Goal: Task Accomplishment & Management: Use online tool/utility

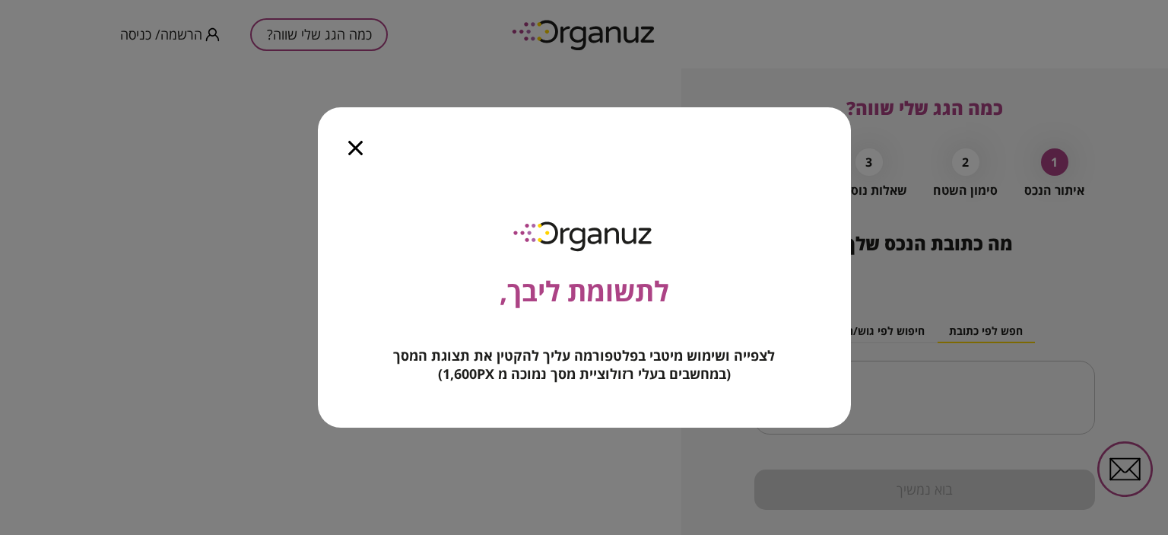
click at [356, 145] on icon "button" at bounding box center [355, 148] width 14 height 14
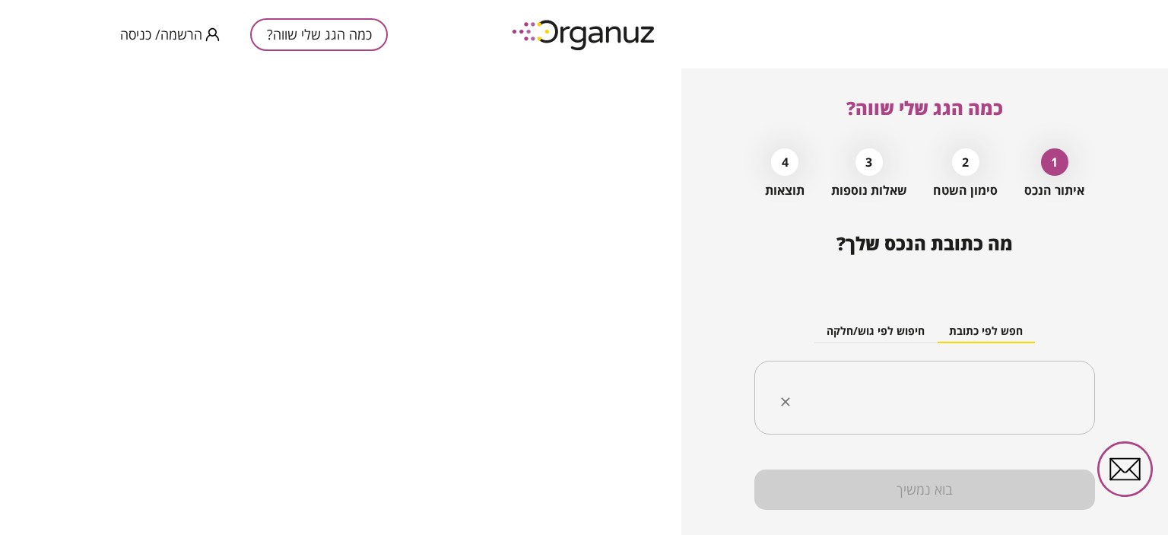
click at [952, 391] on input "text" at bounding box center [930, 398] width 293 height 38
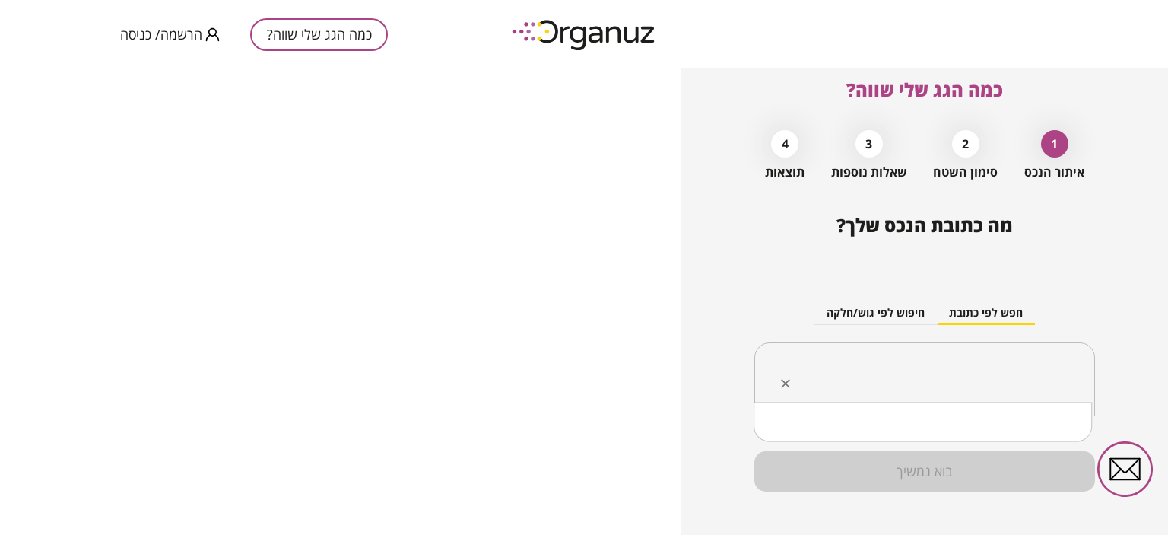
scroll to position [33, 0]
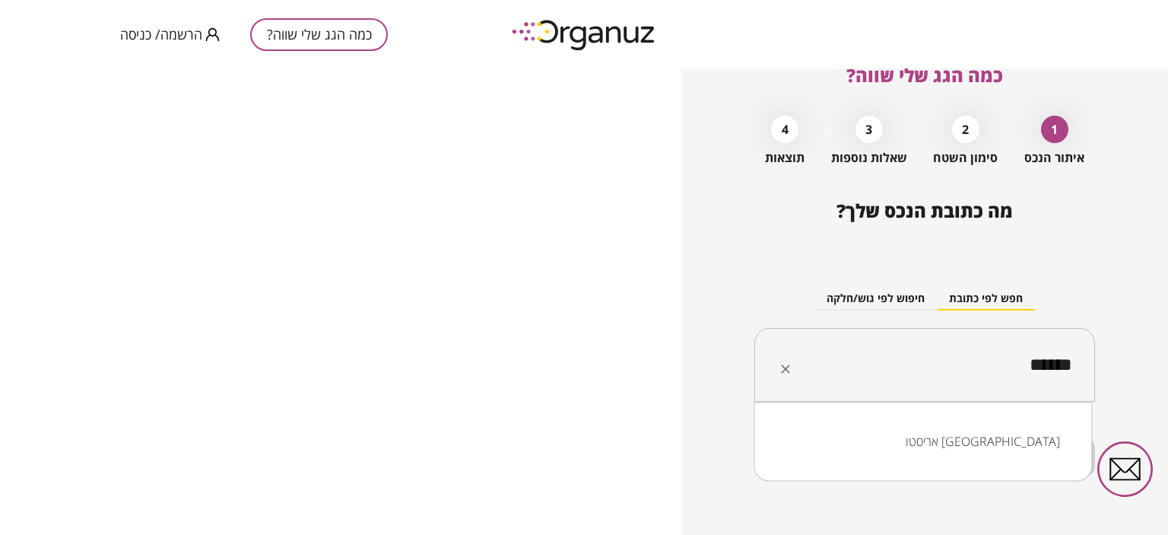
click at [1017, 438] on li "אריסטו [GEOGRAPHIC_DATA]" at bounding box center [922, 440] width 299 height 27
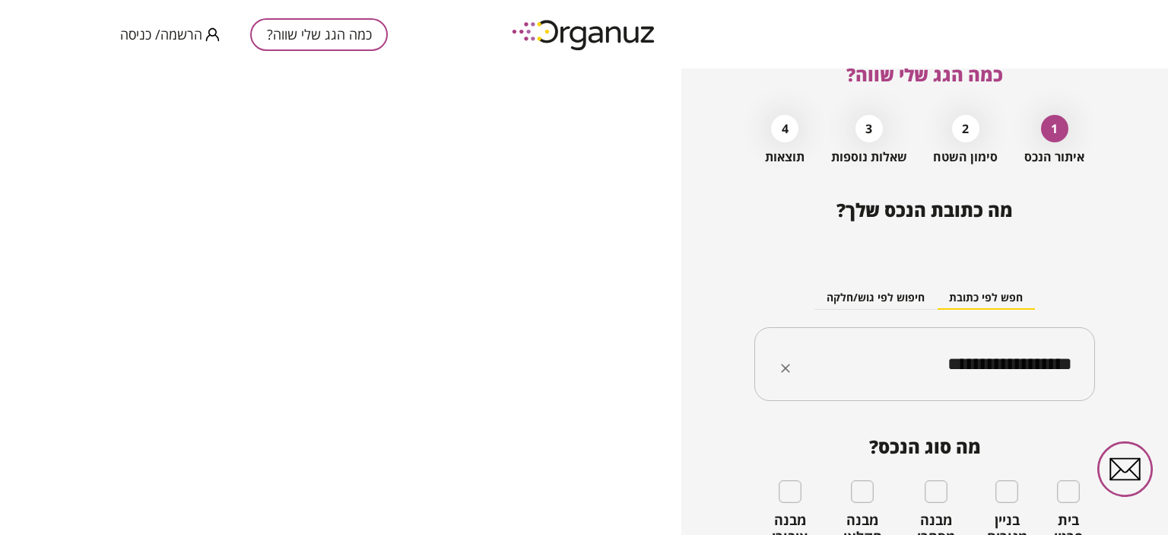
scroll to position [164, 0]
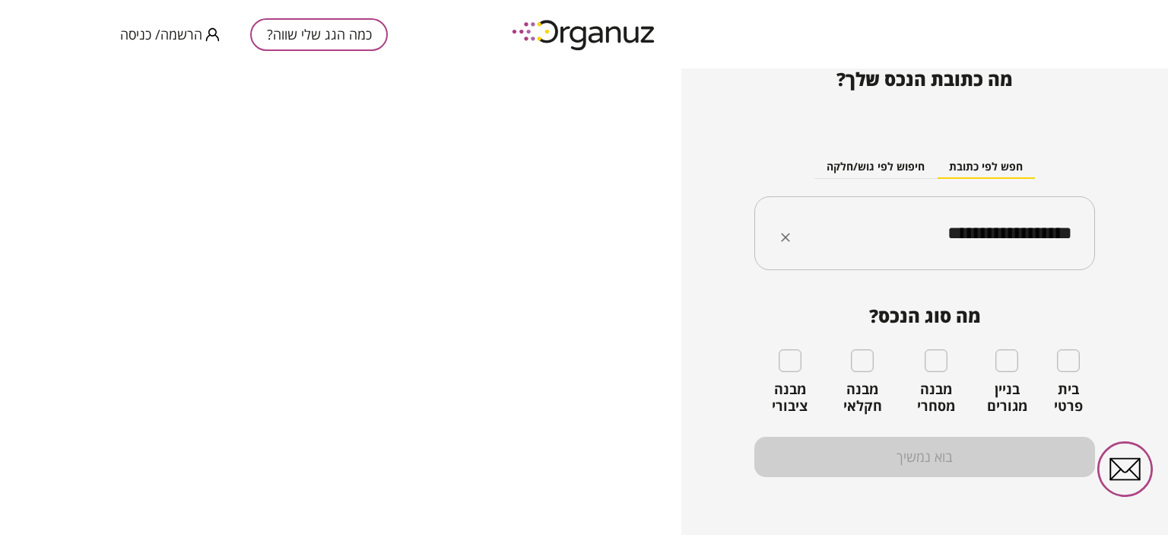
type input "**********"
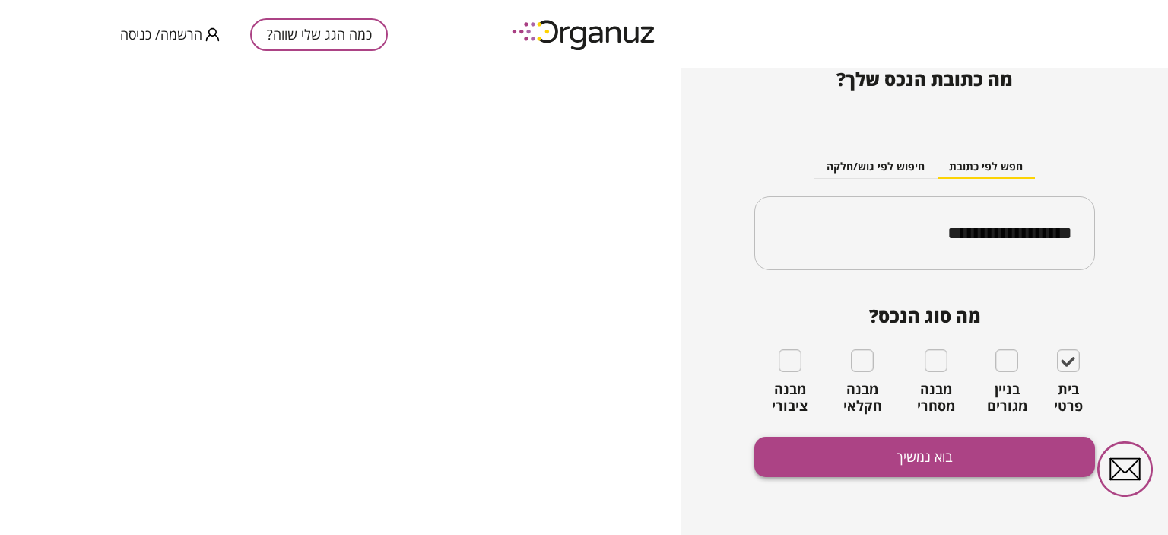
click at [942, 462] on button "בוא נמשיך" at bounding box center [924, 457] width 341 height 40
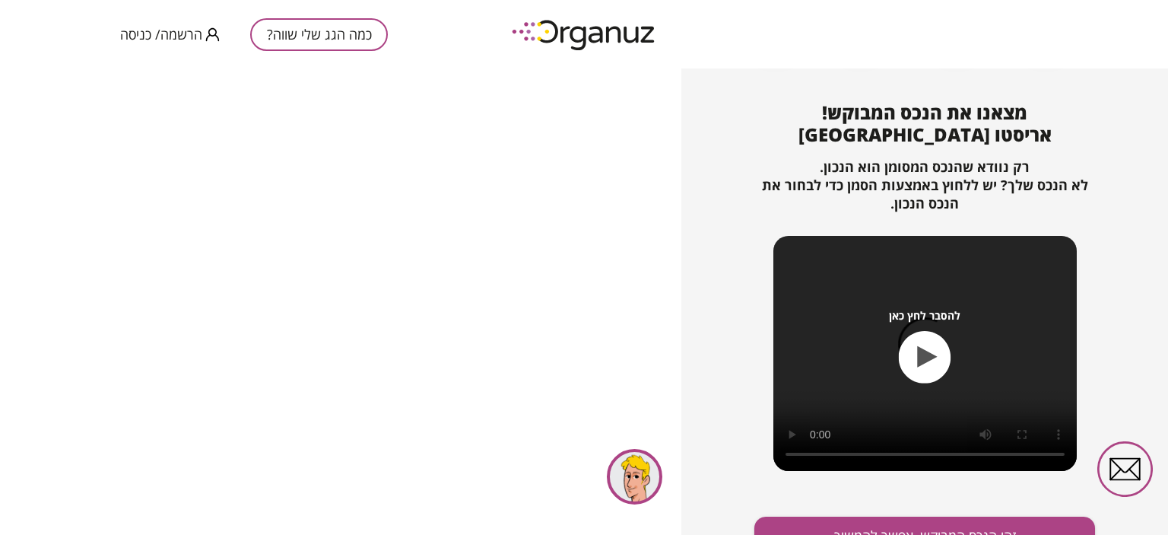
scroll to position [164, 0]
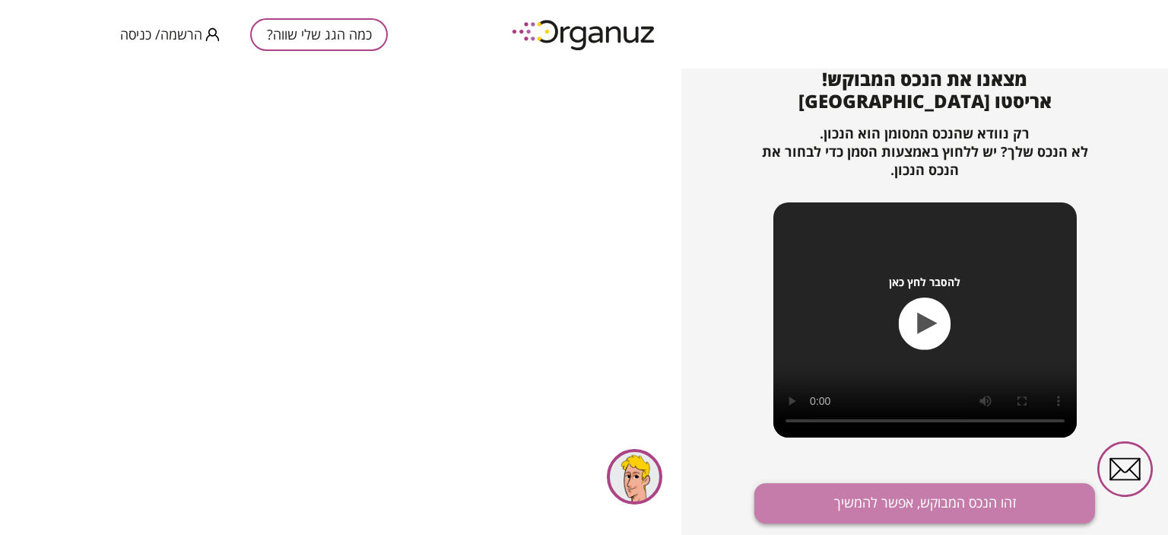
click at [954, 513] on button "זהו הנכס המבוקש, אפשר להמשיך" at bounding box center [924, 503] width 341 height 40
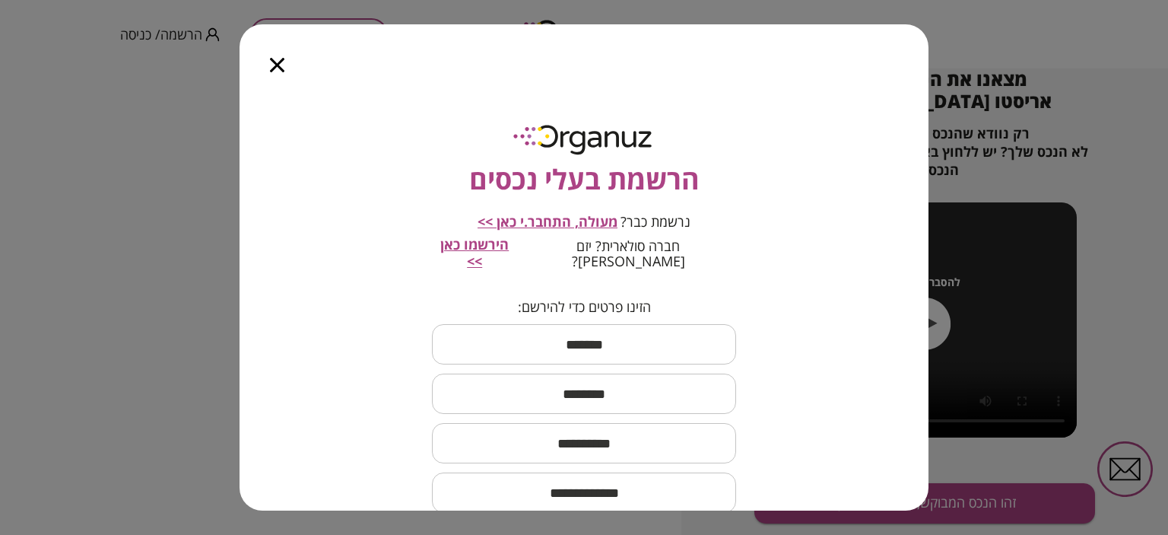
click at [592, 331] on input "text" at bounding box center [584, 344] width 304 height 45
type input "****"
type input "******"
type input "**********"
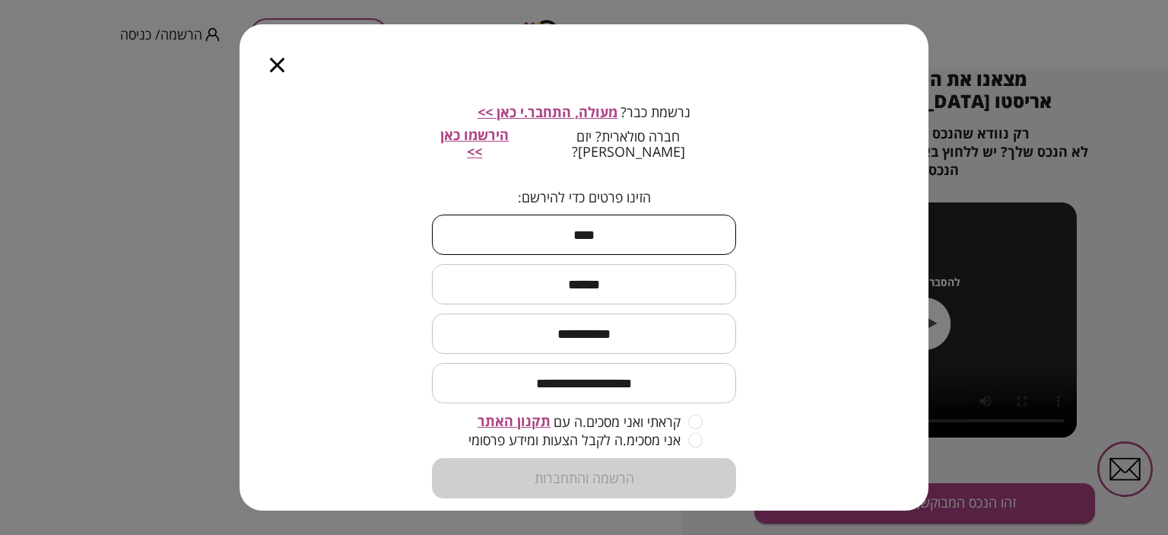
scroll to position [122, 0]
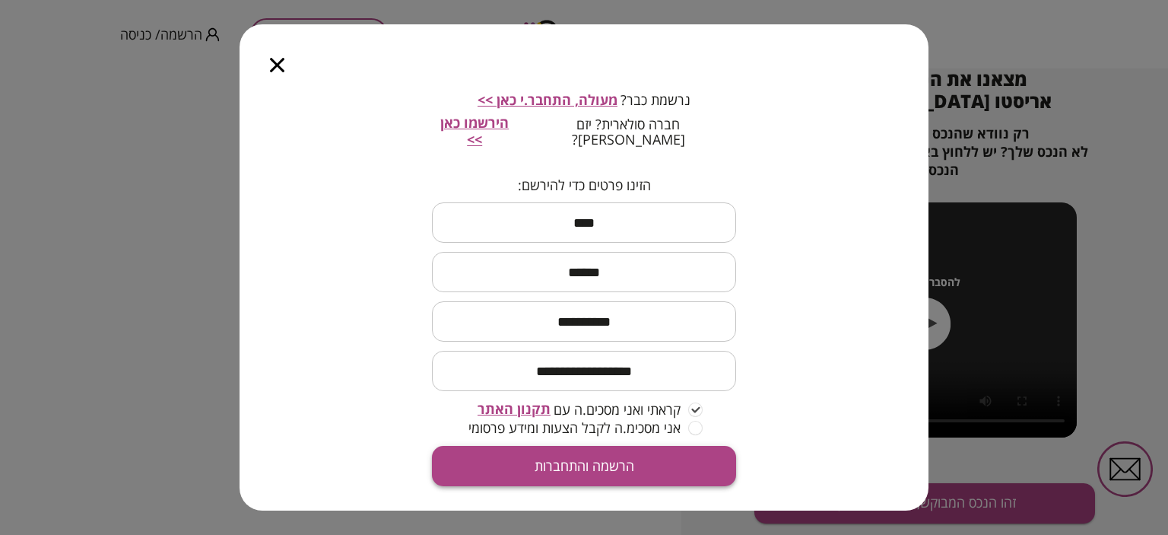
click at [599, 453] on button "הרשמה והתחברות" at bounding box center [584, 466] width 304 height 40
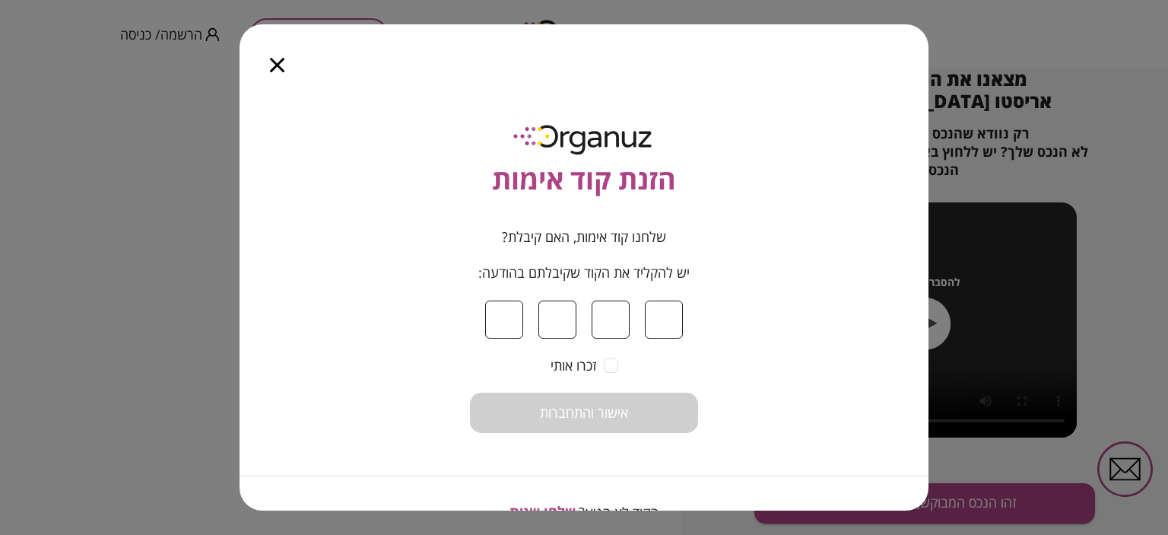
type input "*"
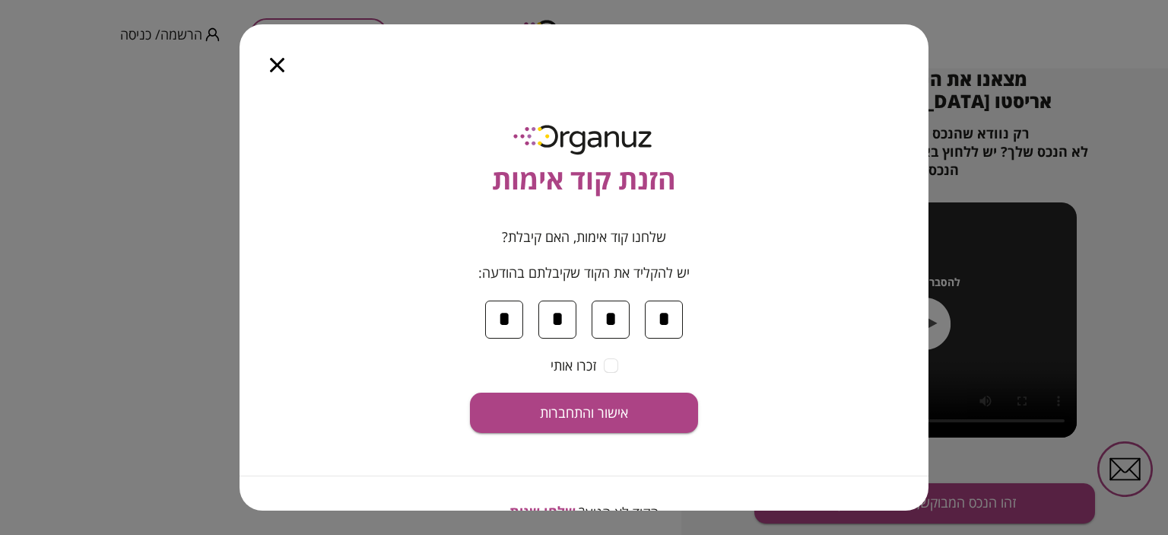
type input "*"
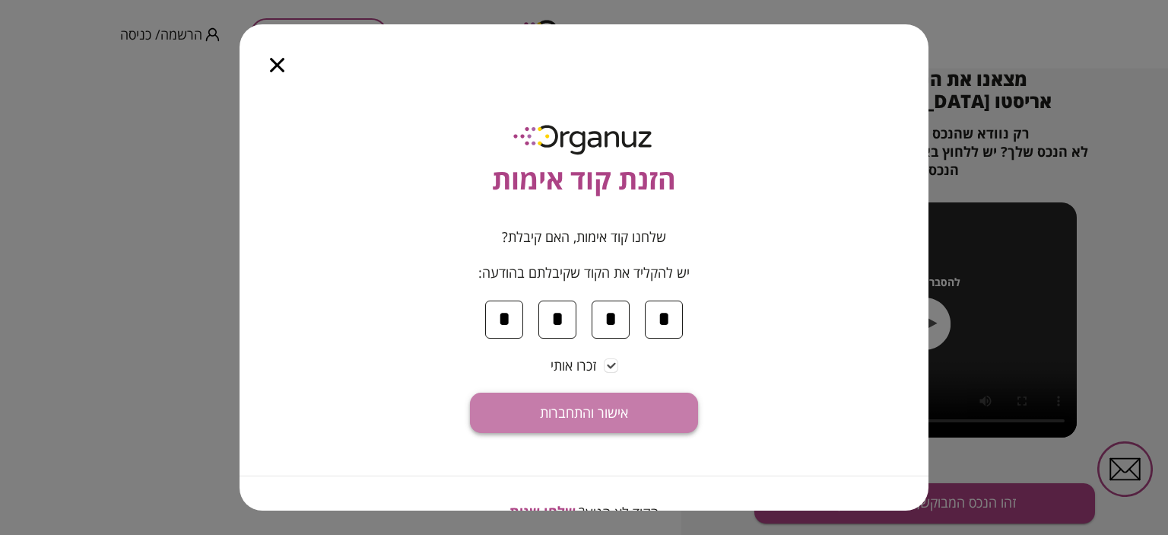
drag, startPoint x: 603, startPoint y: 405, endPoint x: 739, endPoint y: 301, distance: 170.8
click at [605, 405] on span "אישור והתחברות" at bounding box center [584, 413] width 88 height 17
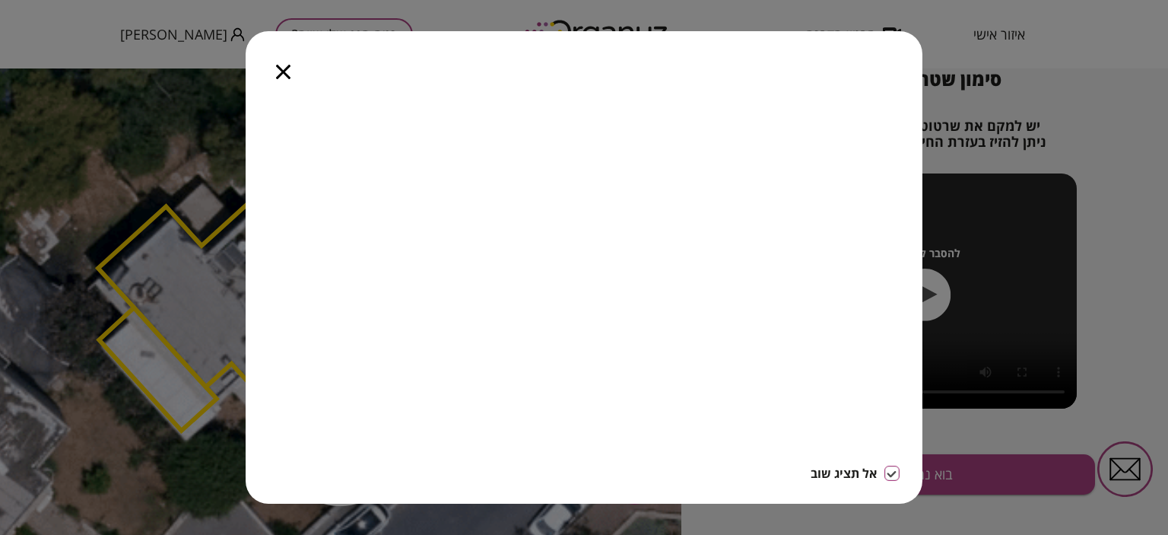
drag, startPoint x: 292, startPoint y: 68, endPoint x: 350, endPoint y: 78, distance: 58.6
click at [292, 68] on div at bounding box center [283, 63] width 75 height 64
click at [274, 68] on div at bounding box center [283, 63] width 75 height 64
click at [284, 72] on icon "button" at bounding box center [283, 72] width 14 height 14
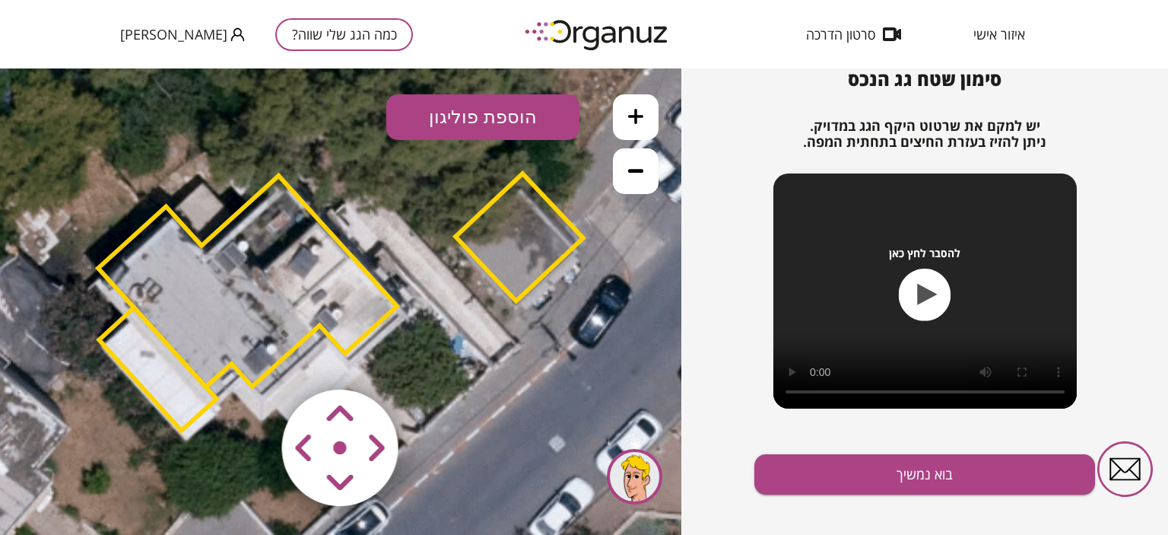
click at [230, 285] on polygon at bounding box center [247, 281] width 299 height 211
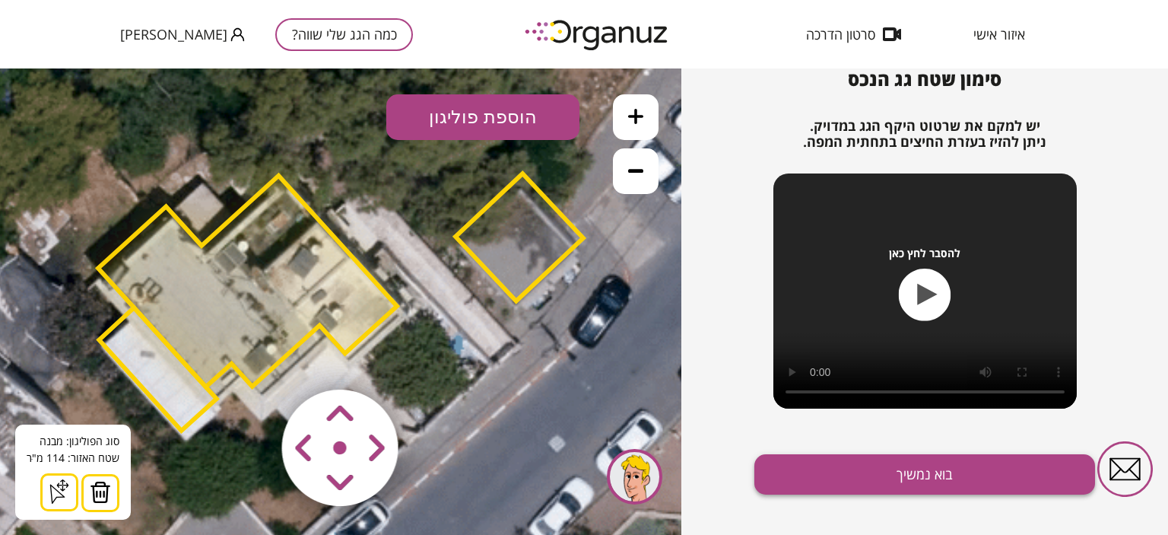
click at [940, 474] on button "בוא נמשיך" at bounding box center [924, 474] width 341 height 40
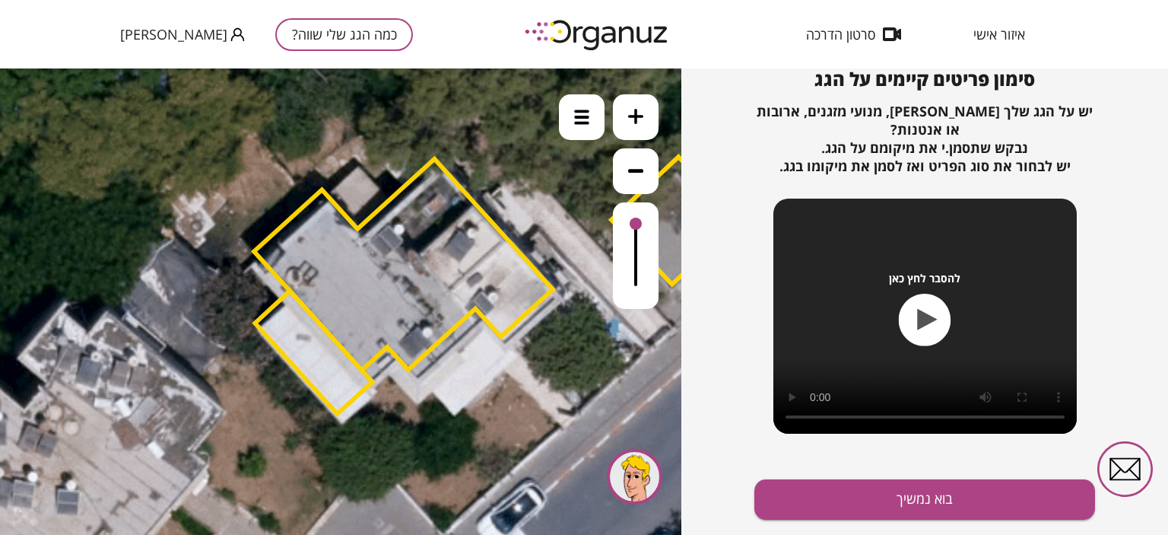
drag, startPoint x: 352, startPoint y: 262, endPoint x: 502, endPoint y: 245, distance: 150.8
click at [502, 245] on polygon at bounding box center [403, 264] width 299 height 211
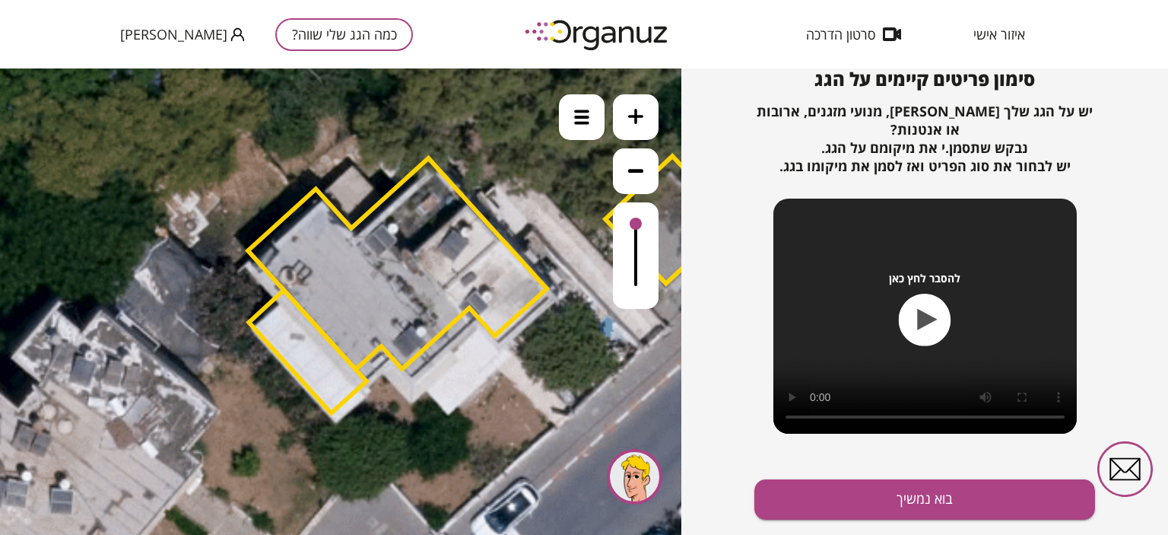
click at [322, 277] on polygon at bounding box center [397, 263] width 299 height 211
click at [636, 256] on div at bounding box center [636, 255] width 46 height 106
click at [634, 271] on div at bounding box center [636, 255] width 46 height 106
click at [636, 244] on div at bounding box center [636, 255] width 46 height 106
click at [642, 167] on icon at bounding box center [635, 170] width 15 height 15
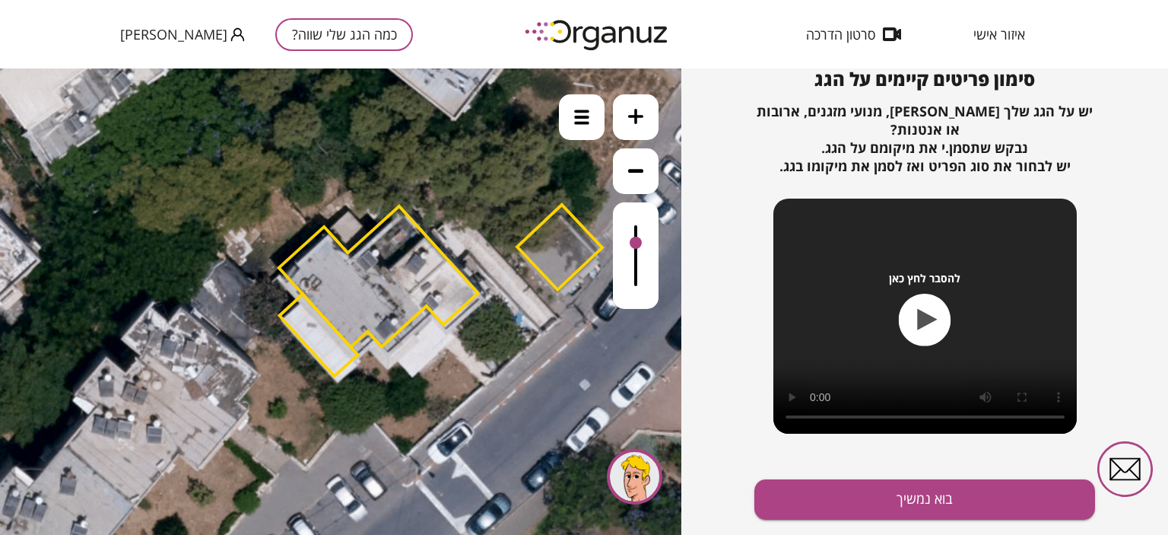
click at [636, 119] on icon at bounding box center [635, 116] width 15 height 15
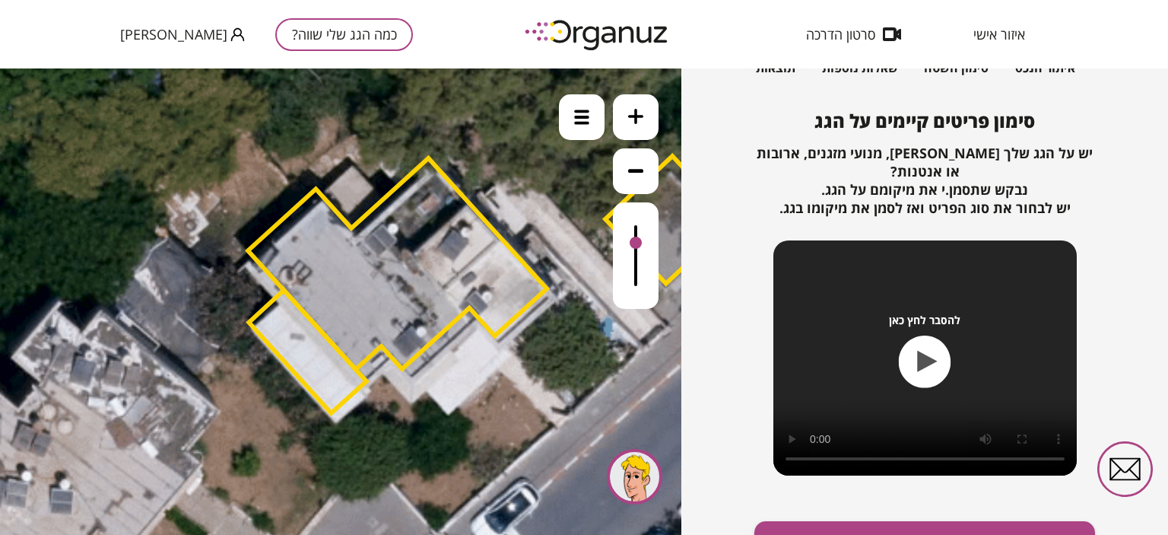
scroll to position [164, 0]
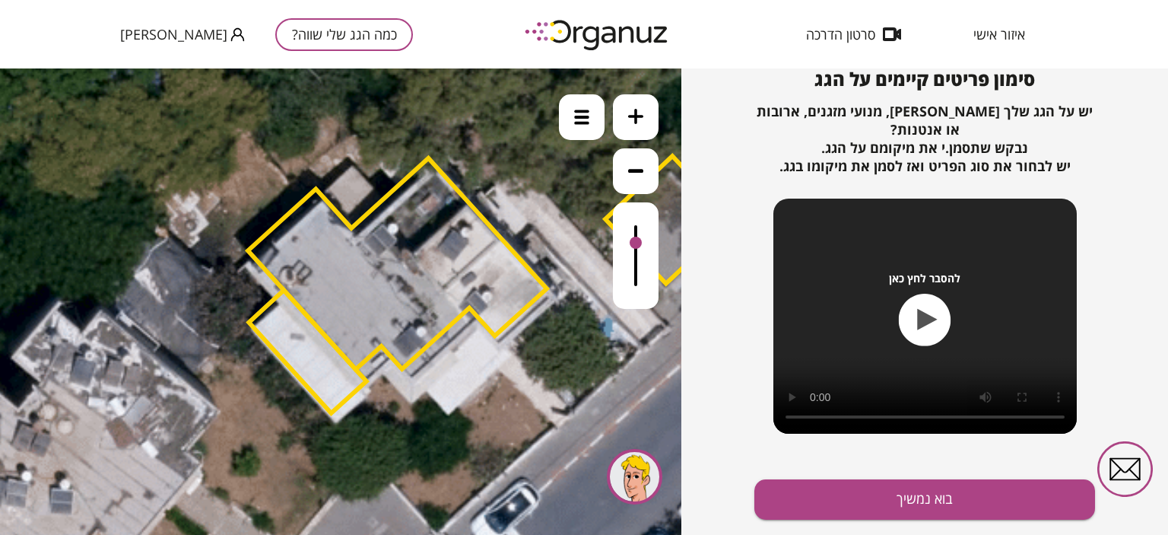
click at [357, 286] on polygon at bounding box center [397, 263] width 299 height 211
click at [344, 290] on polygon at bounding box center [397, 263] width 299 height 211
click at [639, 203] on div at bounding box center [636, 255] width 46 height 106
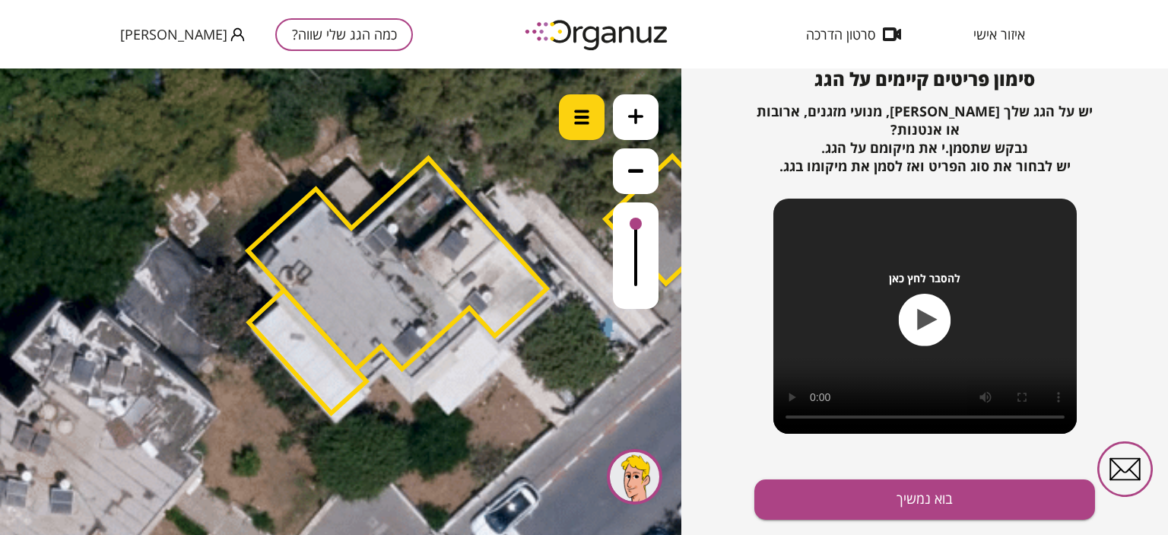
click at [592, 124] on div at bounding box center [582, 117] width 46 height 46
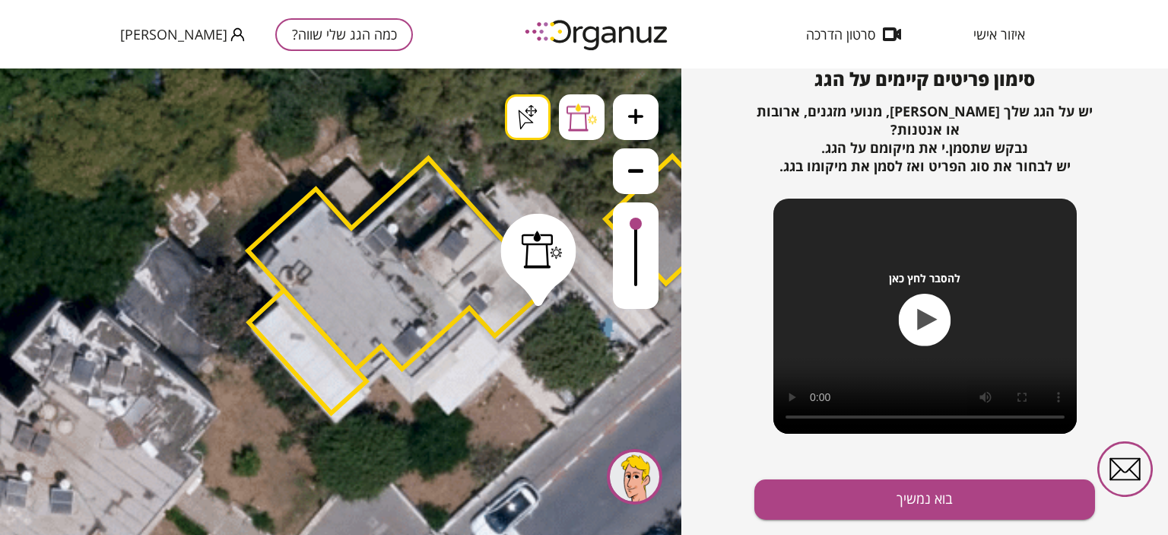
click at [538, 297] on div ".st0 { fill: #FFFFFF; } .st0 { fill: #FFFFFF; }" at bounding box center [340, 301] width 681 height 466
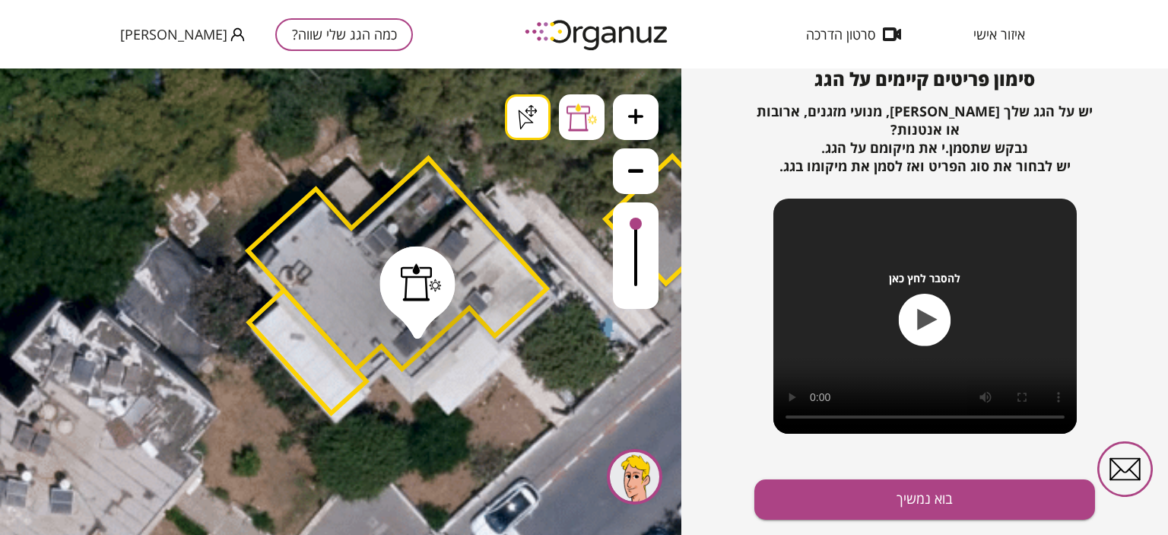
click at [523, 113] on div ".st0 { fill: #FFFFFF; } .st0 { fill: #FFFFFF; }" at bounding box center [340, 301] width 681 height 466
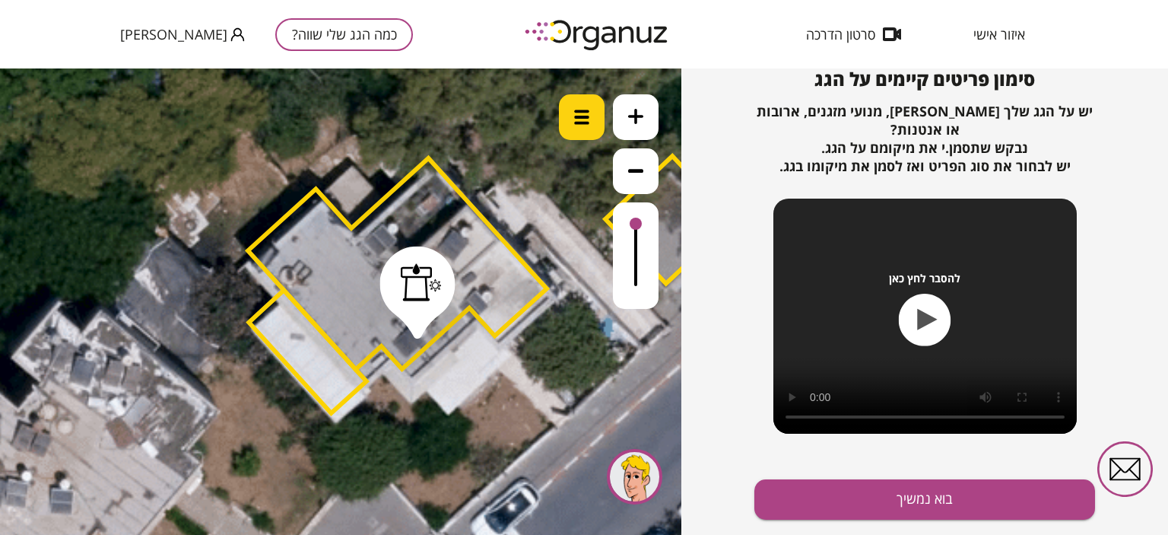
click at [581, 115] on img at bounding box center [581, 117] width 15 height 15
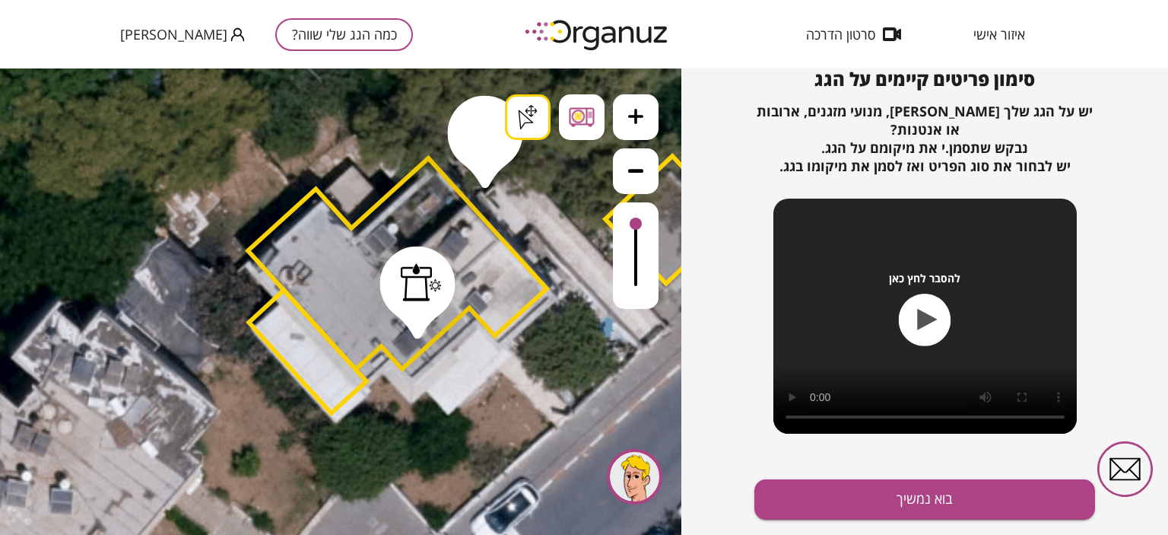
click at [485, 179] on div ".st0 { fill: #FFFFFF; } .st0 { fill: #FFFFFF; }" at bounding box center [340, 301] width 681 height 466
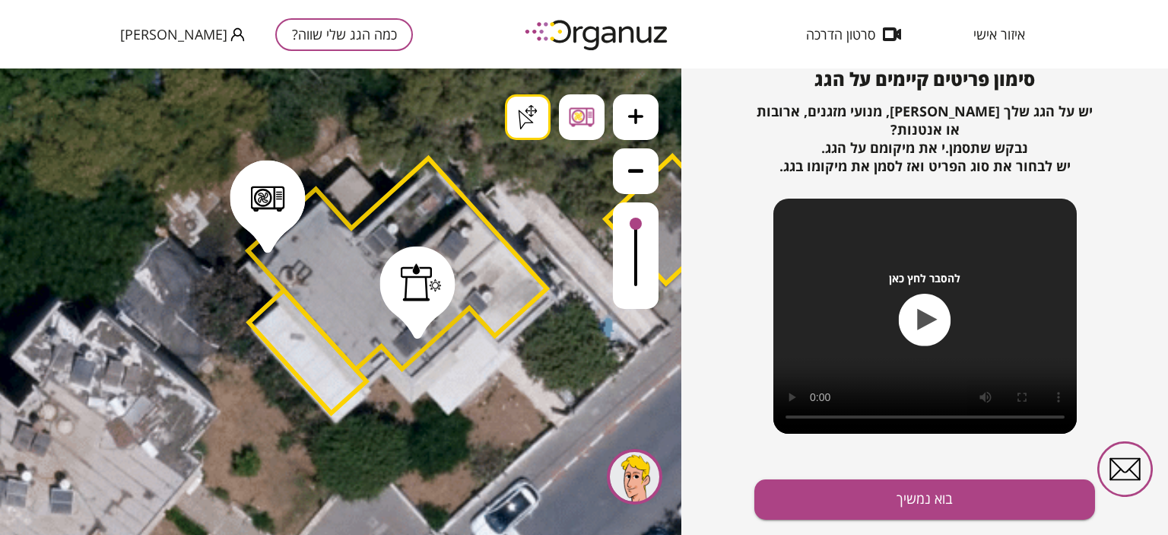
click at [520, 118] on div ".st0 { fill: #FFFFFF; } .st0 { fill: #FFFFFF; }" at bounding box center [340, 301] width 681 height 466
click at [576, 118] on img at bounding box center [581, 117] width 15 height 15
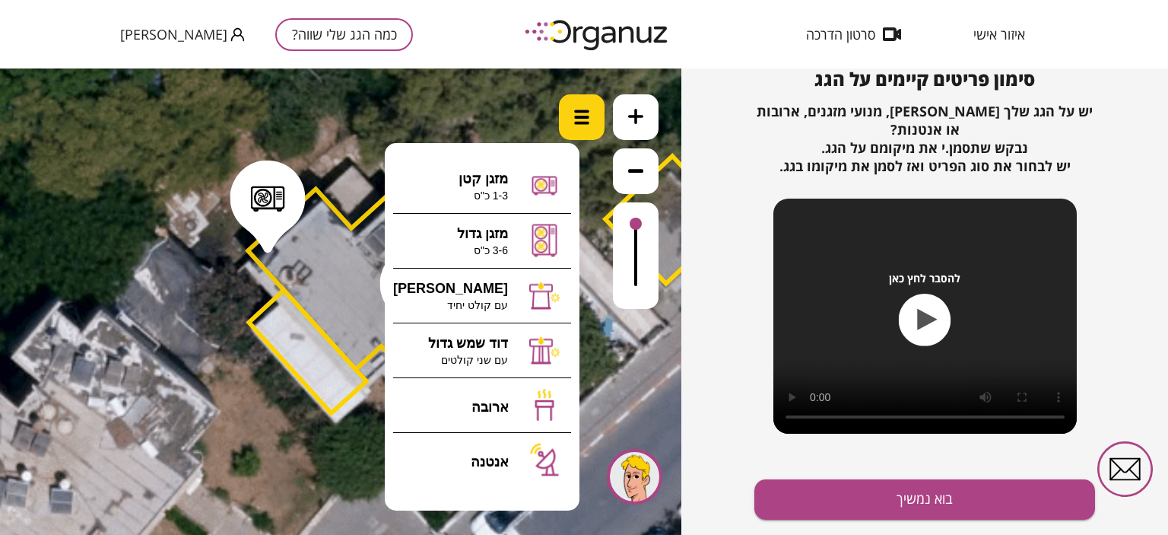
click at [576, 118] on img at bounding box center [581, 117] width 15 height 15
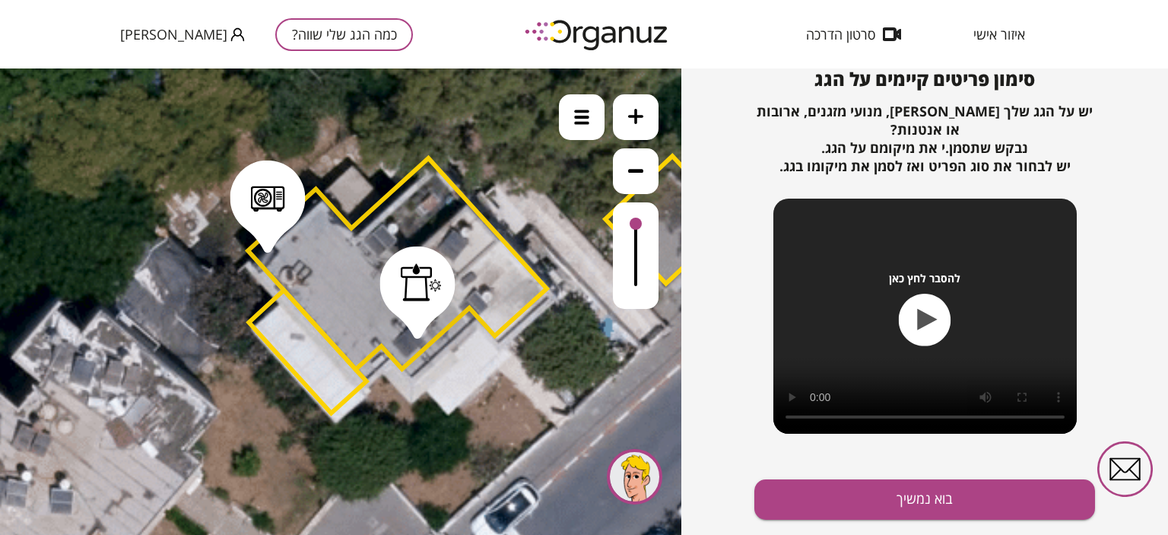
click at [351, 276] on polygon at bounding box center [397, 263] width 299 height 211
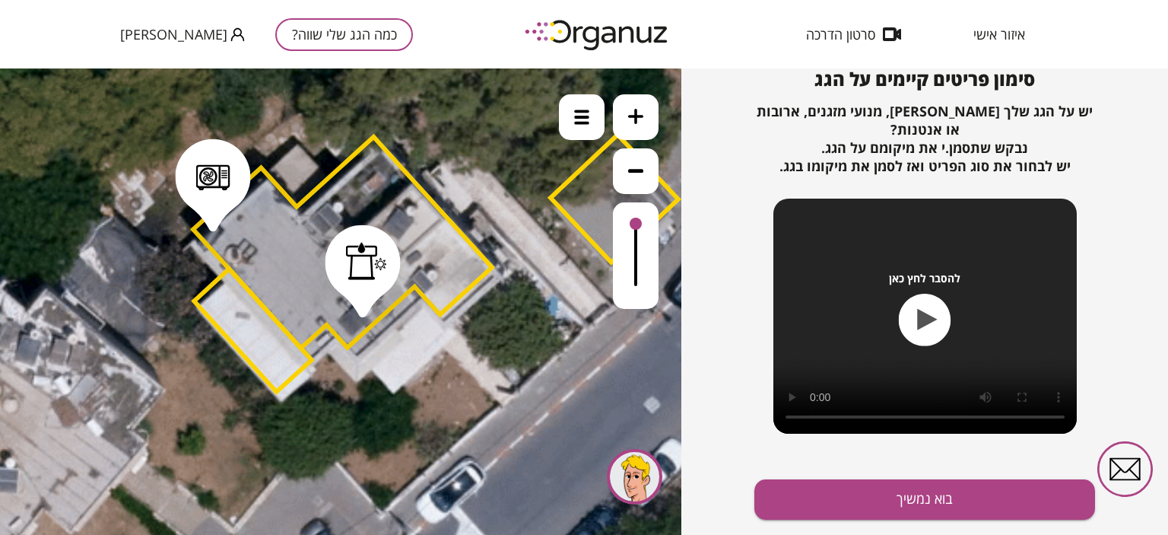
drag, startPoint x: 475, startPoint y: 212, endPoint x: 420, endPoint y: 191, distance: 58.8
click at [420, 191] on polygon at bounding box center [342, 242] width 299 height 211
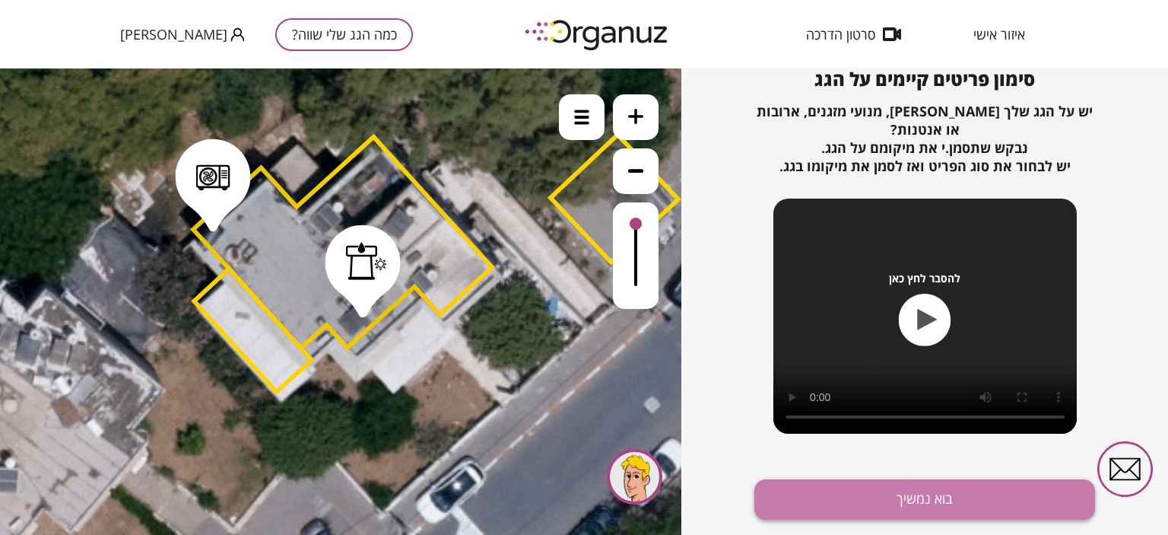
click at [936, 494] on button "בוא נמשיך" at bounding box center [924, 499] width 341 height 40
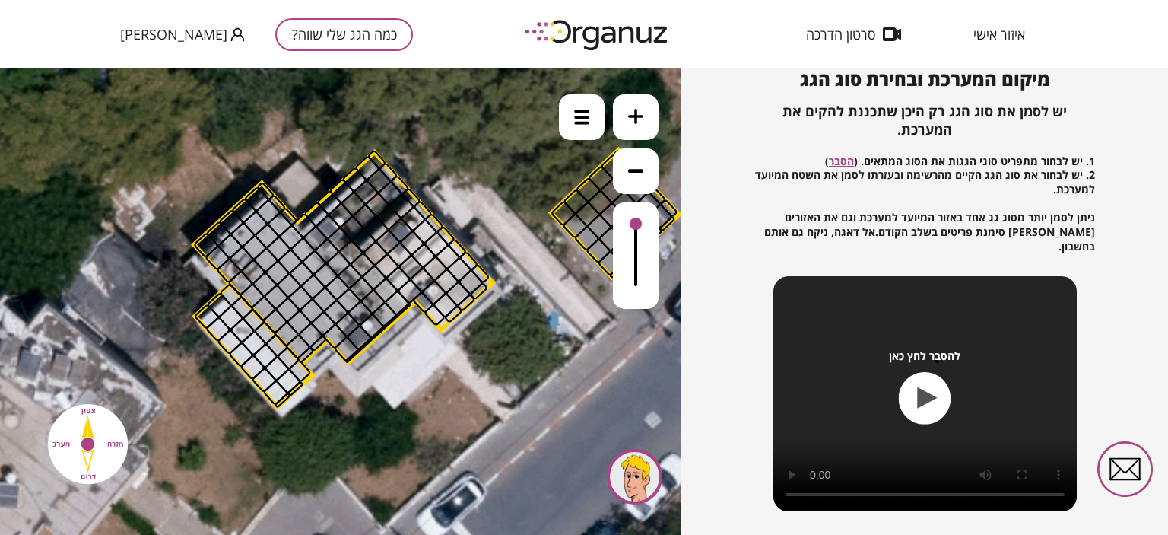
drag, startPoint x: 274, startPoint y: 305, endPoint x: 225, endPoint y: 282, distance: 53.8
click at [225, 282] on icon at bounding box center [434, 275] width 1489 height 1489
drag, startPoint x: 435, startPoint y: 221, endPoint x: 317, endPoint y: 233, distance: 118.5
click at [335, 253] on div at bounding box center [326, 250] width 27 height 27
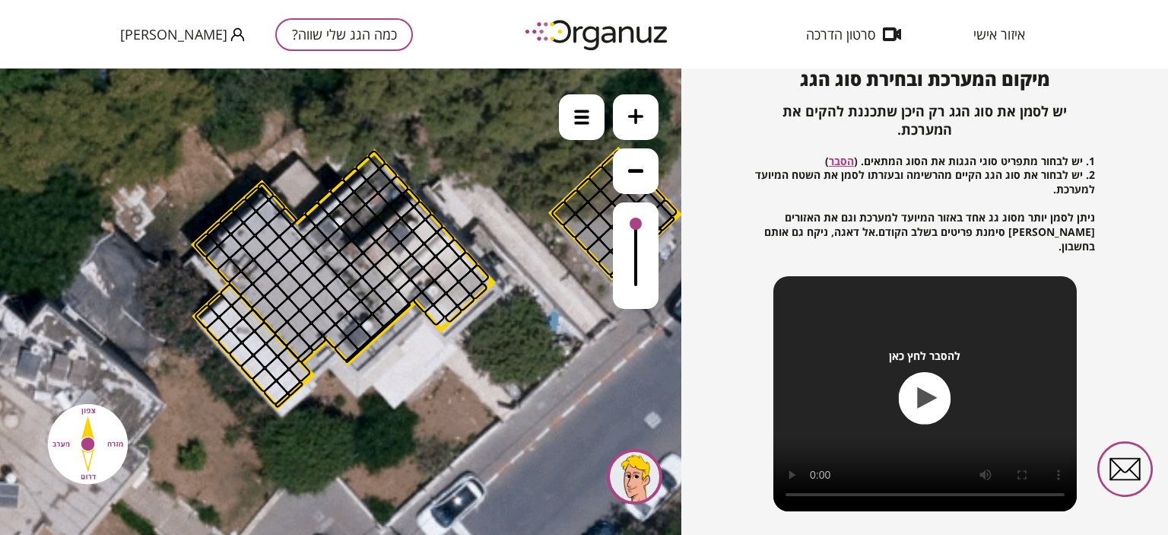
click at [307, 273] on div at bounding box center [301, 274] width 27 height 27
click at [582, 114] on img at bounding box center [581, 117] width 15 height 15
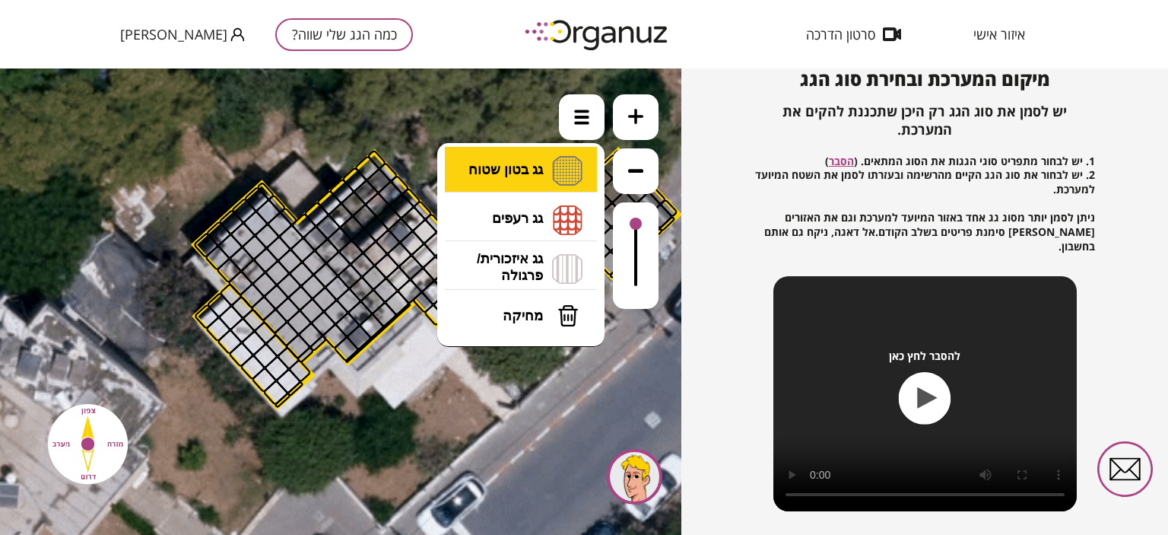
click at [561, 173] on li "גג בטון שטוח מפלס א א מפלס ב ב מפלס ג ג" at bounding box center [521, 171] width 160 height 49
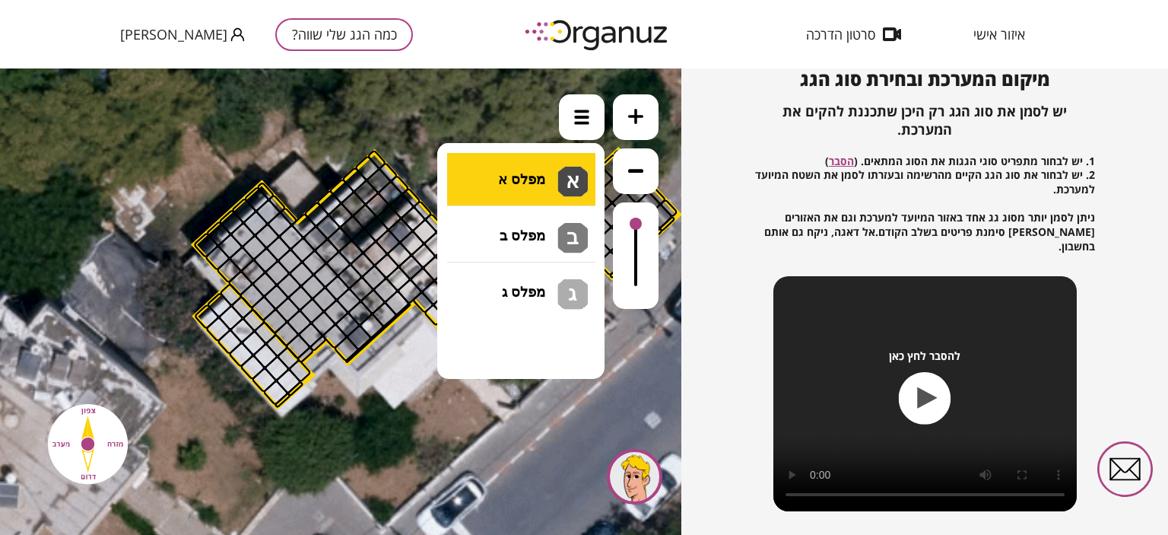
click at [519, 178] on div ".st0 { fill: #FFFFFF; } .st0 { fill: #FFFFFF; }" at bounding box center [340, 301] width 681 height 466
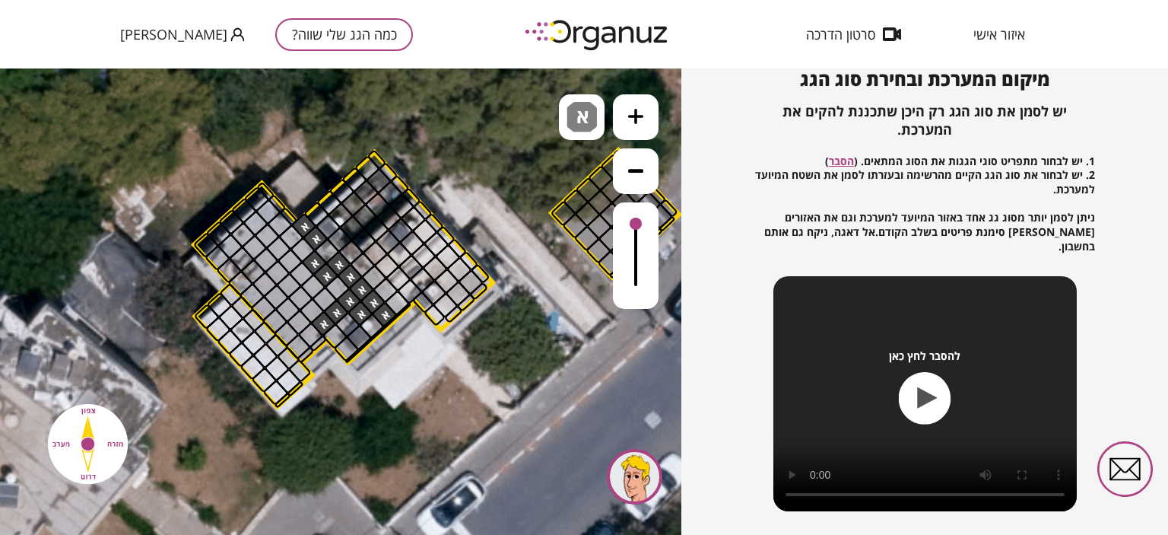
drag, startPoint x: 296, startPoint y: 224, endPoint x: 323, endPoint y: 319, distance: 98.9
click at [323, 319] on div at bounding box center [323, 323] width 27 height 27
drag, startPoint x: 326, startPoint y: 326, endPoint x: 347, endPoint y: 352, distance: 33.6
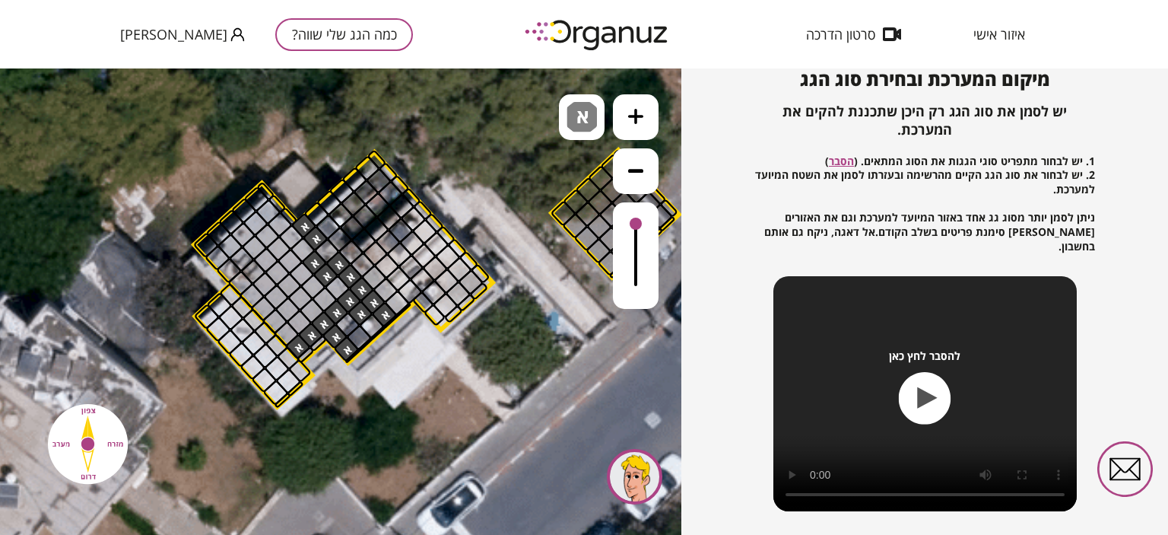
drag, startPoint x: 316, startPoint y: 326, endPoint x: 296, endPoint y: 341, distance: 25.6
drag, startPoint x: 295, startPoint y: 337, endPoint x: 278, endPoint y: 307, distance: 35.1
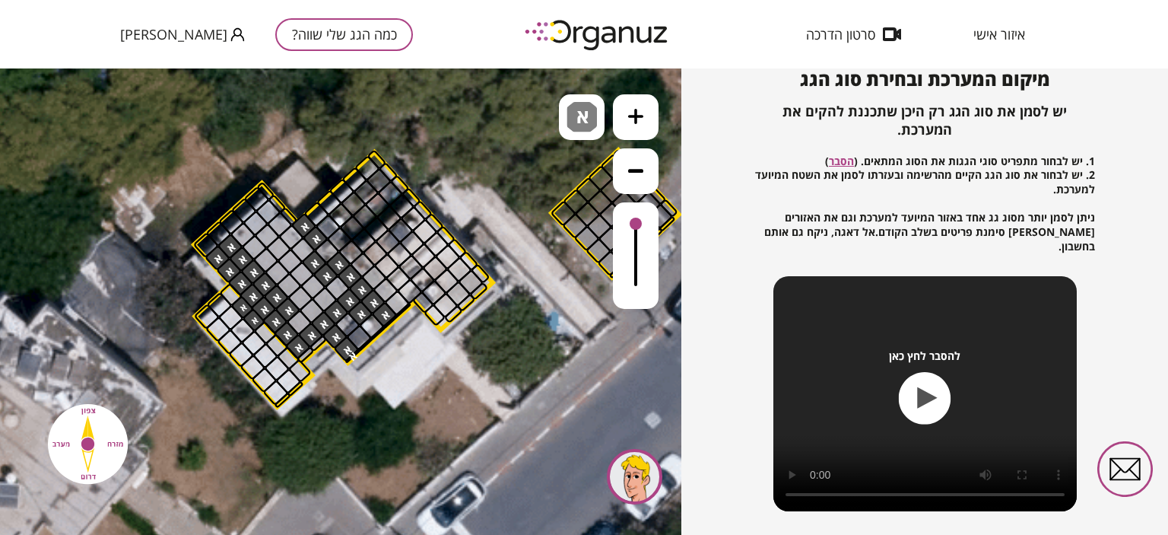
click at [243, 302] on div at bounding box center [242, 307] width 24 height 24
click at [254, 319] on div at bounding box center [254, 320] width 24 height 24
drag, startPoint x: 240, startPoint y: 302, endPoint x: 252, endPoint y: 302, distance: 11.4
click at [252, 297] on div at bounding box center [252, 295] width 27 height 27
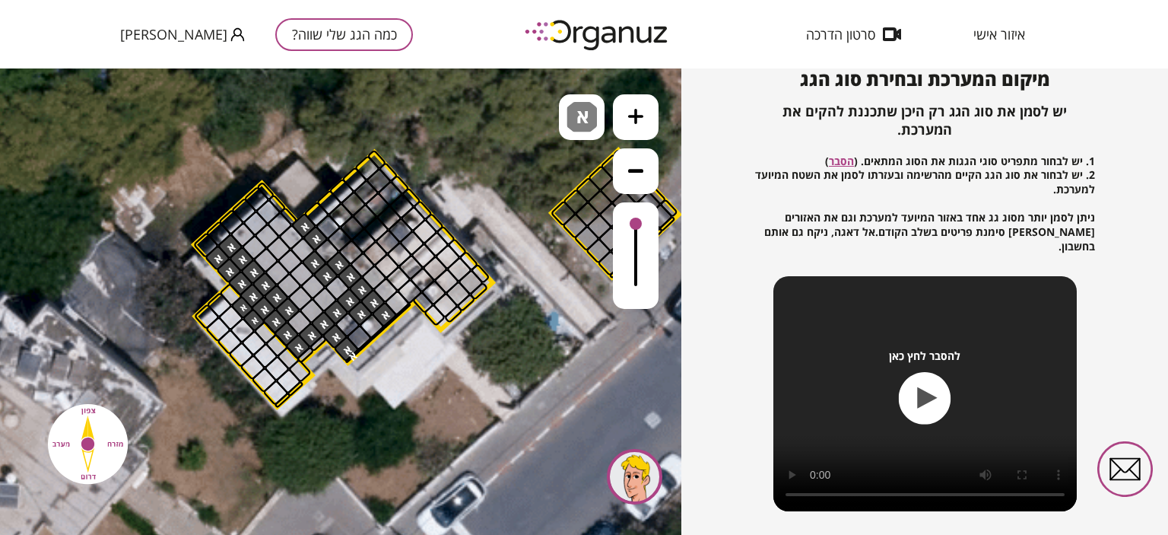
click at [242, 303] on div at bounding box center [242, 307] width 24 height 24
click at [251, 318] on div at bounding box center [254, 320] width 24 height 24
drag, startPoint x: 253, startPoint y: 221, endPoint x: 225, endPoint y: 237, distance: 31.7
drag, startPoint x: 272, startPoint y: 218, endPoint x: 290, endPoint y: 290, distance: 73.6
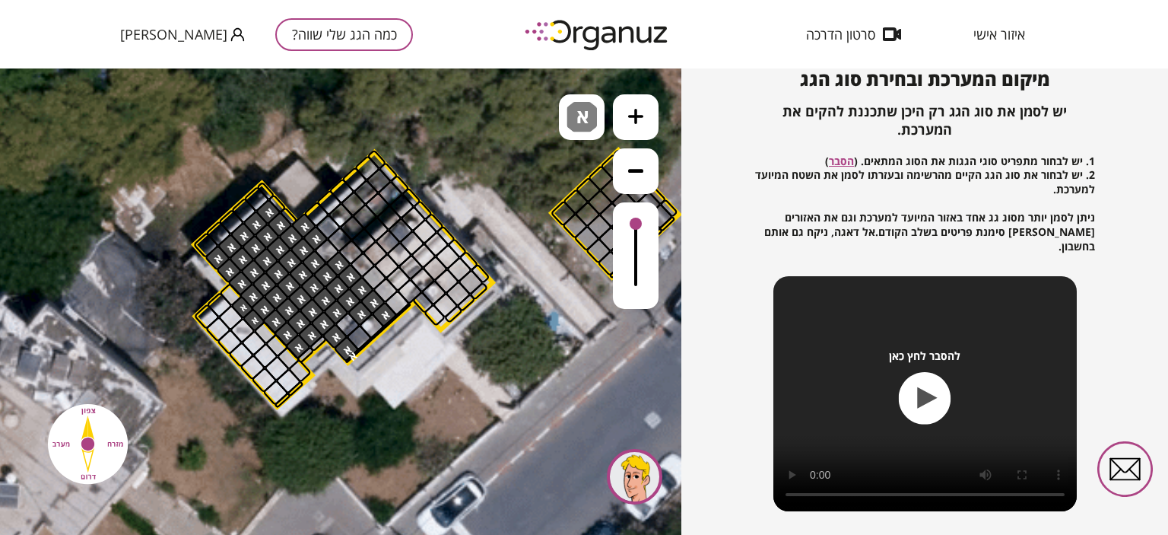
click at [347, 324] on div at bounding box center [348, 324] width 27 height 27
click at [327, 249] on div at bounding box center [326, 250] width 27 height 27
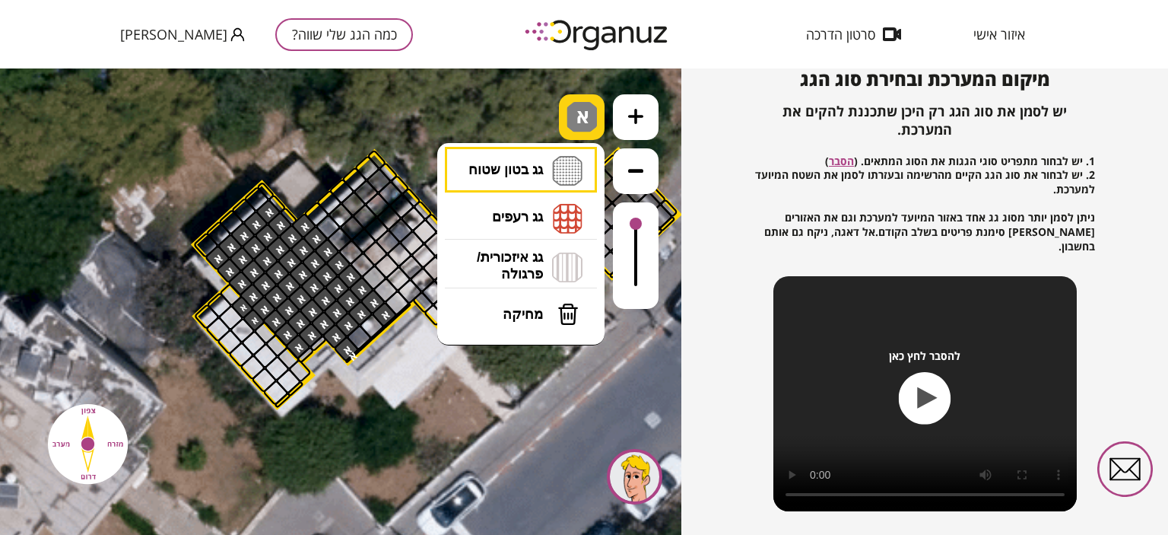
click at [578, 119] on span "א" at bounding box center [585, 111] width 16 height 18
click at [568, 264] on li "גג איזכורית/ פרגולה איזכורית צפון איזכורית דרום איזכורית מערב איזכורית מזרח" at bounding box center [521, 267] width 160 height 49
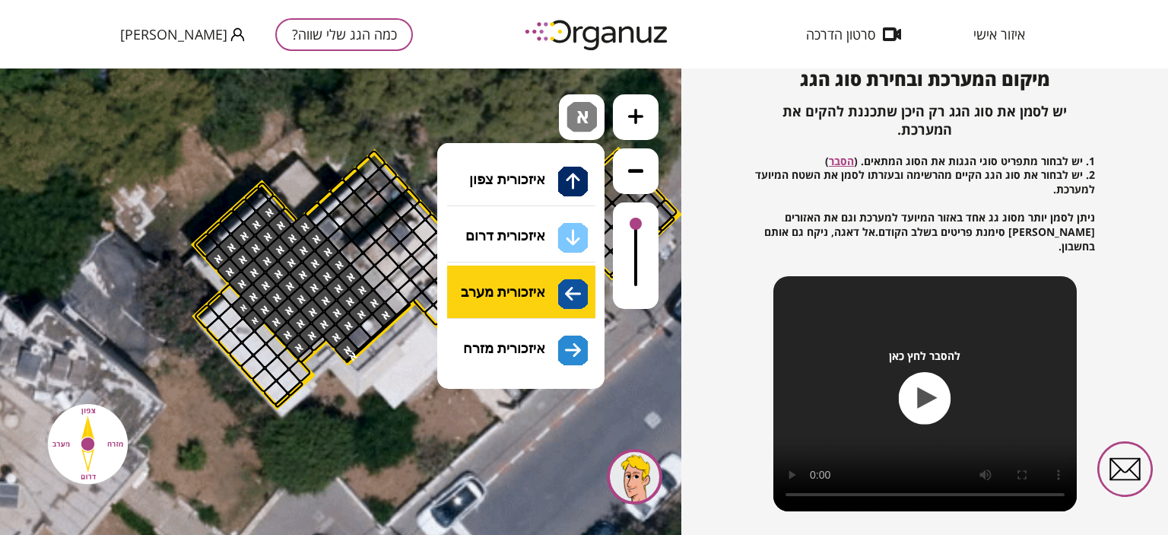
click at [571, 298] on div ".st0 { fill: #FFFFFF; } .st0 { fill: #FFFFFF; }" at bounding box center [340, 301] width 681 height 466
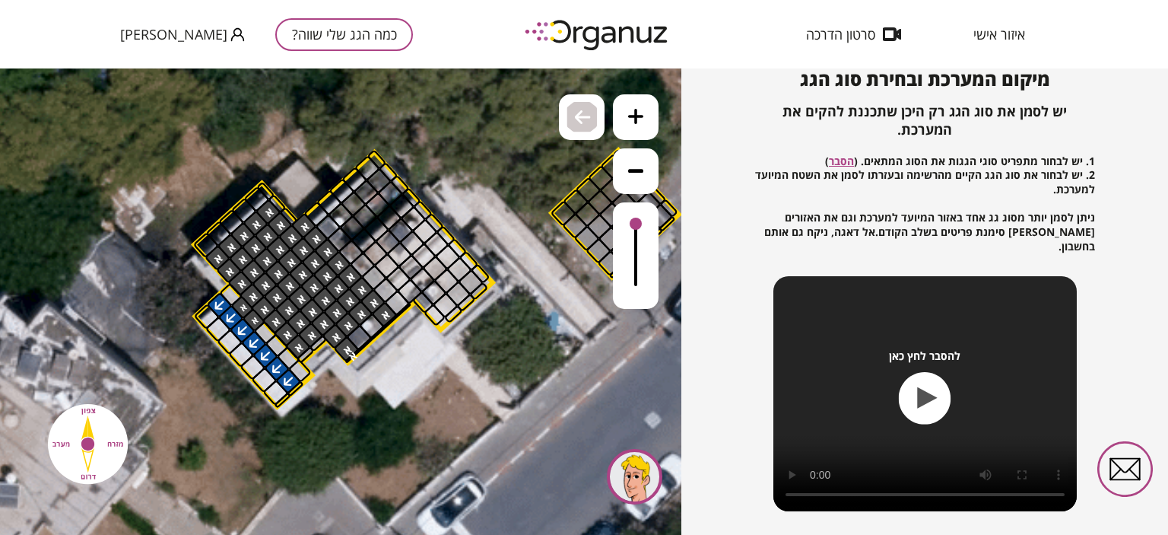
drag, startPoint x: 289, startPoint y: 380, endPoint x: 265, endPoint y: 360, distance: 31.4
click at [578, 121] on img at bounding box center [583, 117] width 16 height 18
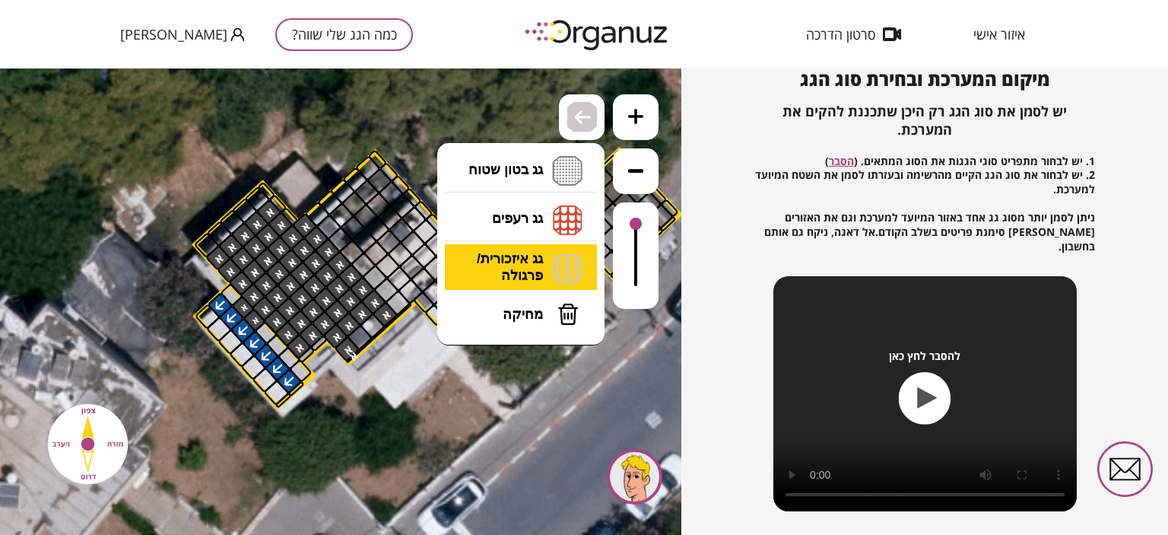
click at [516, 262] on li "גג איזכורית/ פרגולה איזכורית צפון איזכורית דרום איזכורית מערב איזכורית מזרח" at bounding box center [521, 267] width 160 height 47
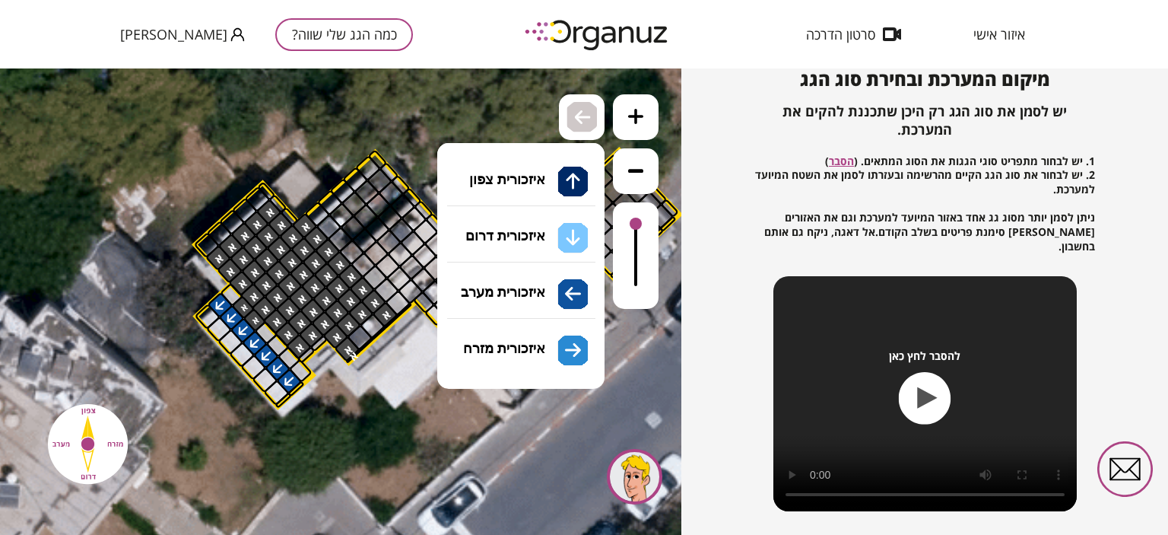
click at [507, 233] on div ".st0 { fill: #FFFFFF; } .st0 { fill: #FFFFFF; }" at bounding box center [340, 301] width 681 height 466
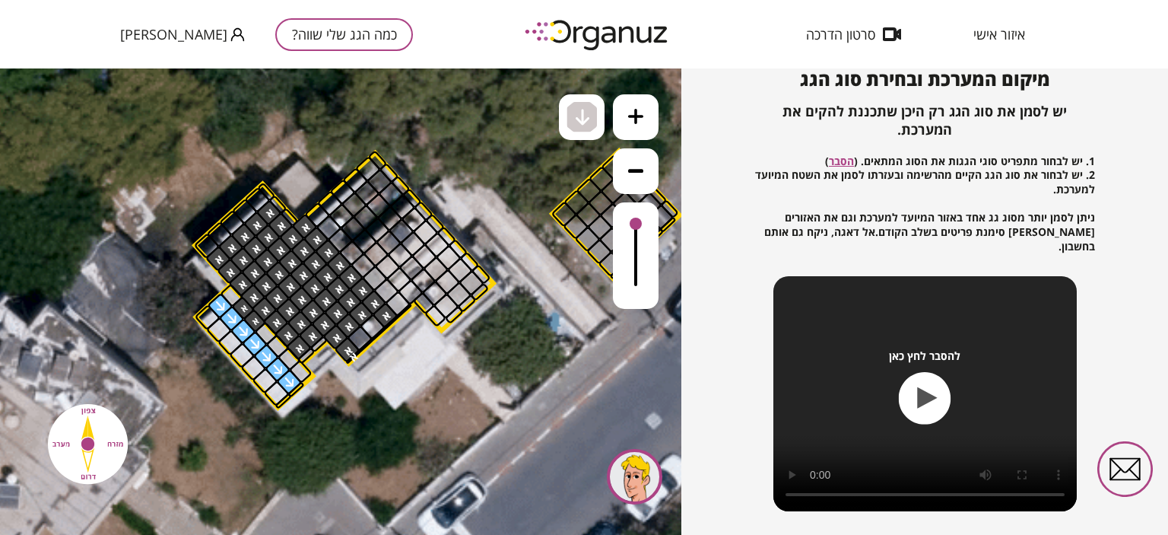
drag, startPoint x: 291, startPoint y: 380, endPoint x: 221, endPoint y: 306, distance: 101.7
drag, startPoint x: 275, startPoint y: 393, endPoint x: 285, endPoint y: 388, distance: 11.2
click at [585, 116] on img at bounding box center [583, 117] width 16 height 18
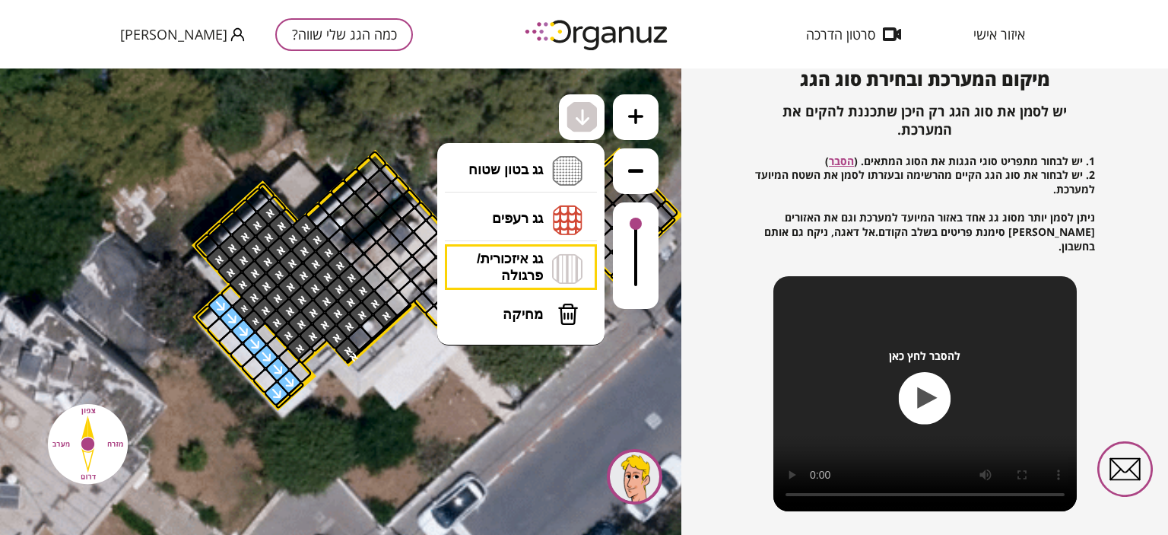
click at [515, 256] on li "גג איזכורית/ פרגולה איזכורית צפון איזכורית דרום איזכורית מערב איזכורית מזרח" at bounding box center [521, 267] width 160 height 47
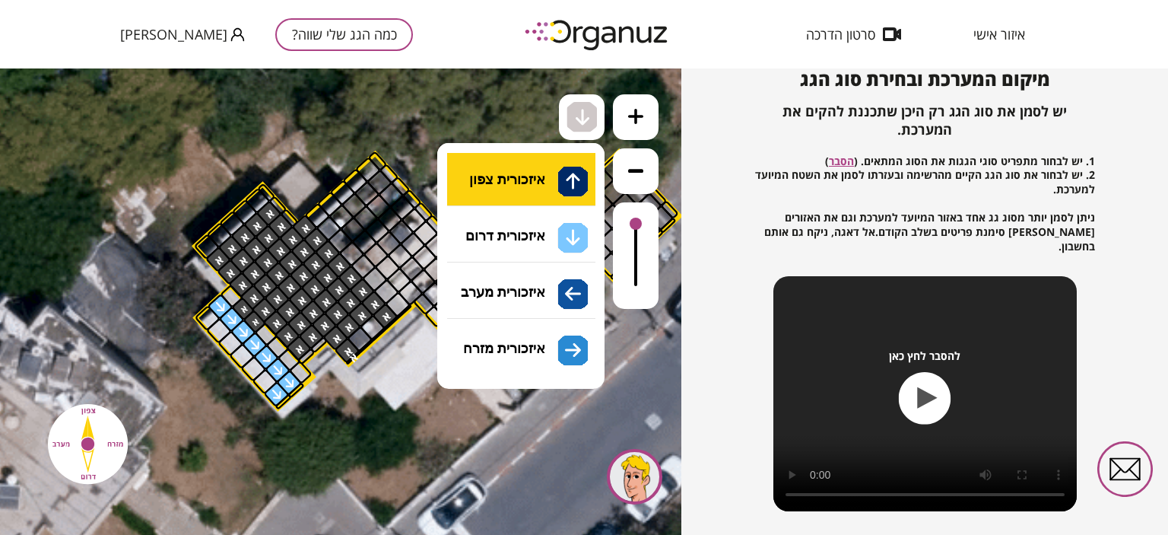
click at [516, 178] on div ".st0 { fill: #FFFFFF; } .st0 { fill: #FFFFFF; }" at bounding box center [340, 301] width 681 height 466
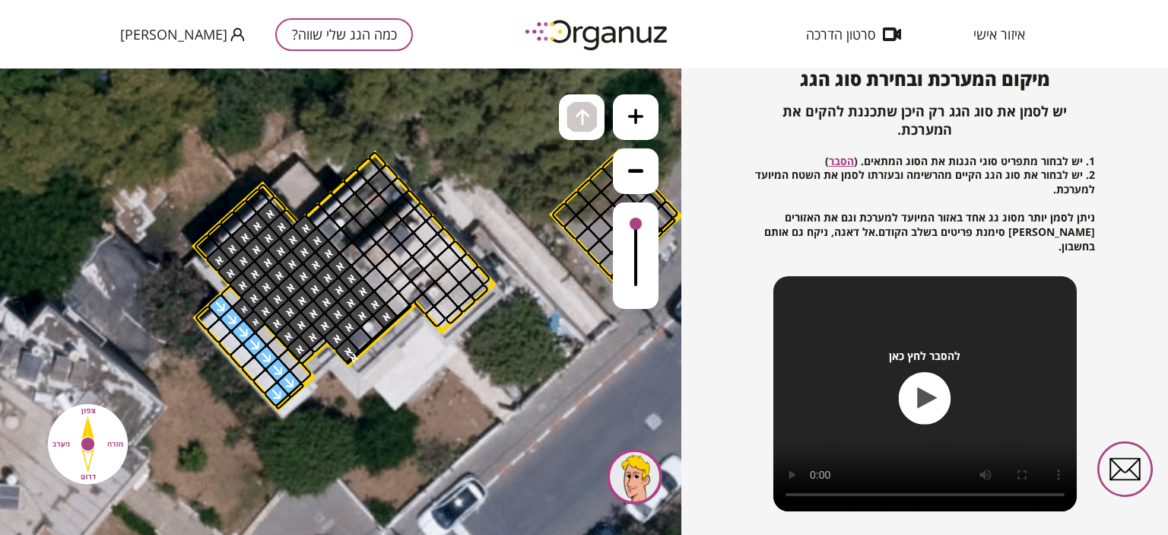
click at [289, 383] on div at bounding box center [289, 382] width 27 height 27
drag, startPoint x: 277, startPoint y: 369, endPoint x: 260, endPoint y: 352, distance: 23.7
click at [276, 369] on div at bounding box center [278, 370] width 27 height 27
click at [251, 345] on div at bounding box center [254, 344] width 27 height 27
click at [233, 310] on div at bounding box center [231, 319] width 27 height 27
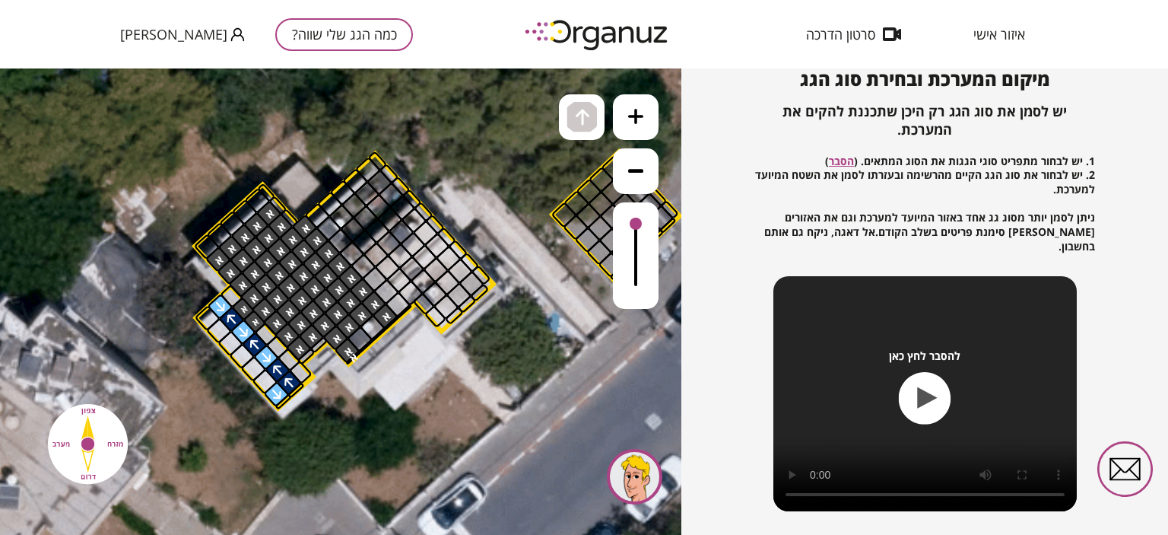
click at [218, 303] on div at bounding box center [220, 306] width 27 height 27
click at [241, 333] on div at bounding box center [243, 332] width 27 height 27
drag, startPoint x: 262, startPoint y: 355, endPoint x: 260, endPoint y: 399, distance: 43.4
click at [264, 358] on div at bounding box center [266, 357] width 27 height 27
click at [276, 386] on div at bounding box center [276, 394] width 27 height 27
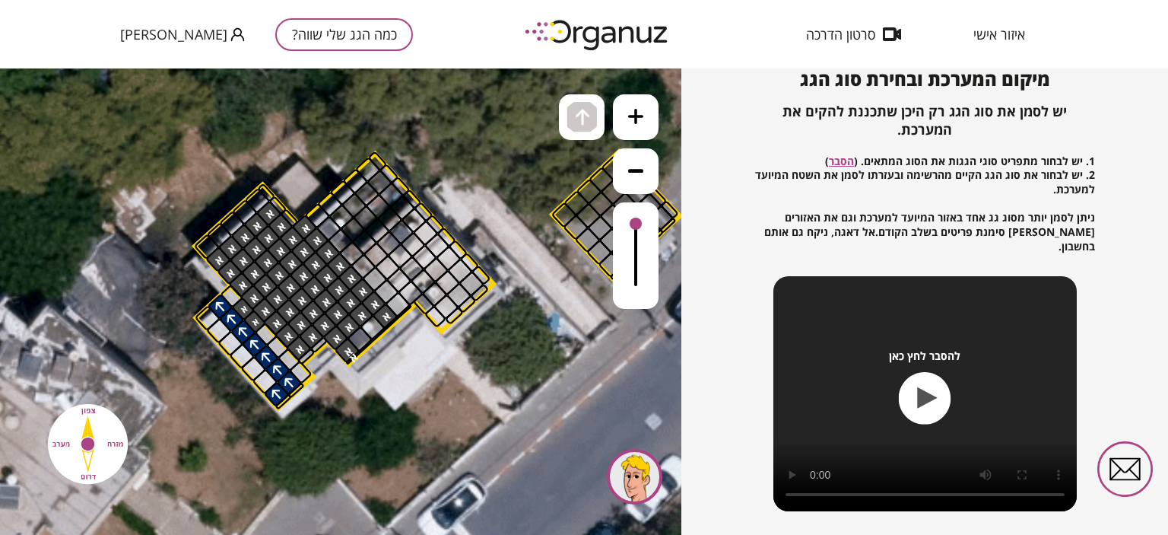
click at [264, 379] on div at bounding box center [265, 381] width 27 height 27
click at [256, 367] on div at bounding box center [253, 368] width 27 height 27
click at [243, 357] on div at bounding box center [242, 356] width 27 height 27
click at [231, 340] on div at bounding box center [231, 343] width 27 height 27
drag, startPoint x: 222, startPoint y: 328, endPoint x: 215, endPoint y: 317, distance: 12.7
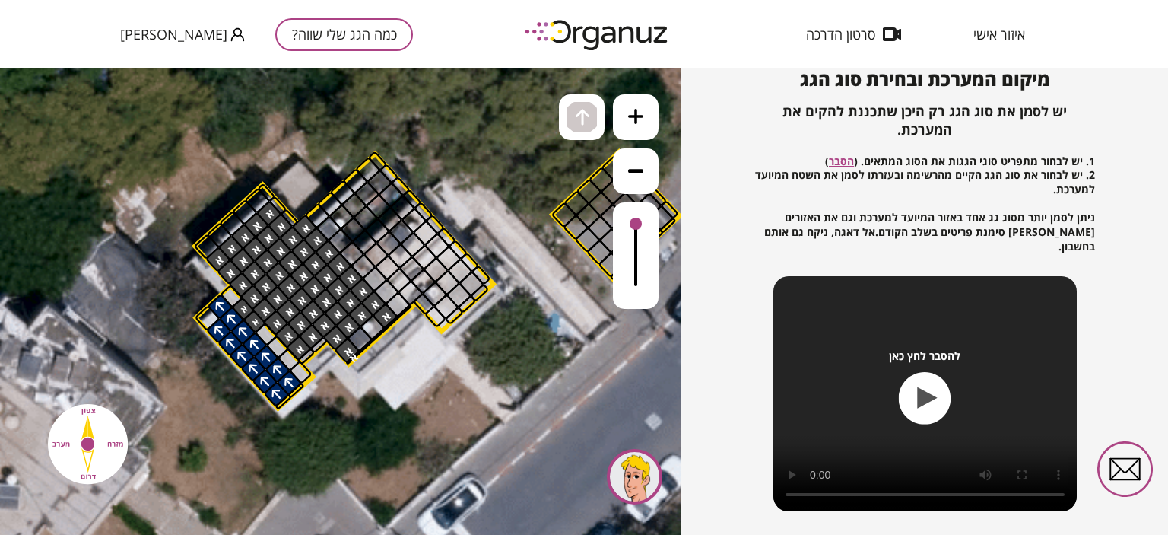
click at [221, 328] on div at bounding box center [219, 330] width 27 height 27
click at [204, 318] on div at bounding box center [207, 318] width 27 height 27
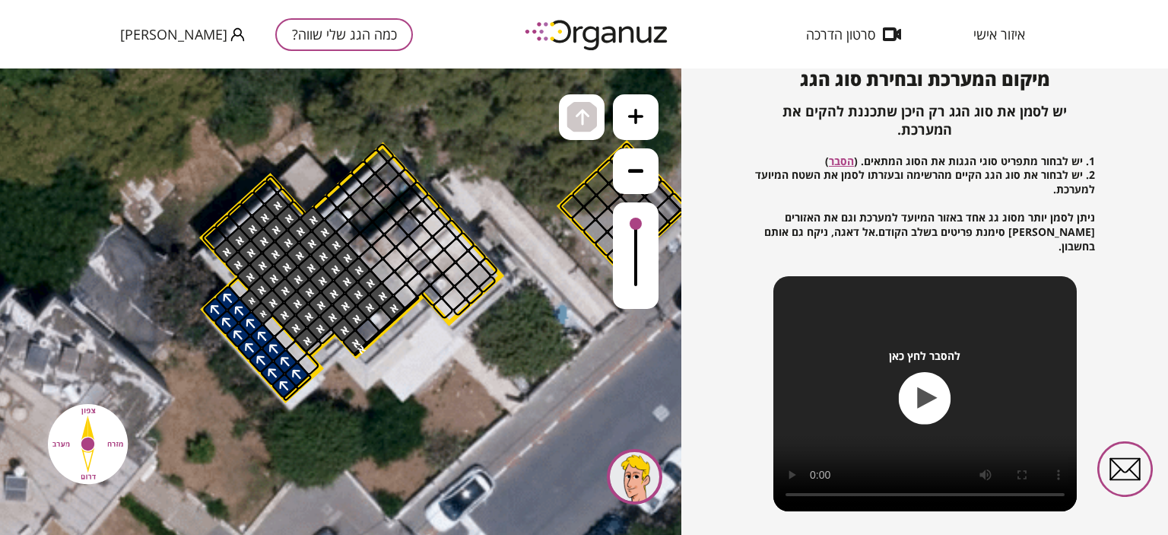
drag, startPoint x: 88, startPoint y: 427, endPoint x: 96, endPoint y: 419, distance: 11.3
click at [96, 419] on img at bounding box center [87, 443] width 99 height 99
click at [589, 119] on img at bounding box center [583, 117] width 16 height 18
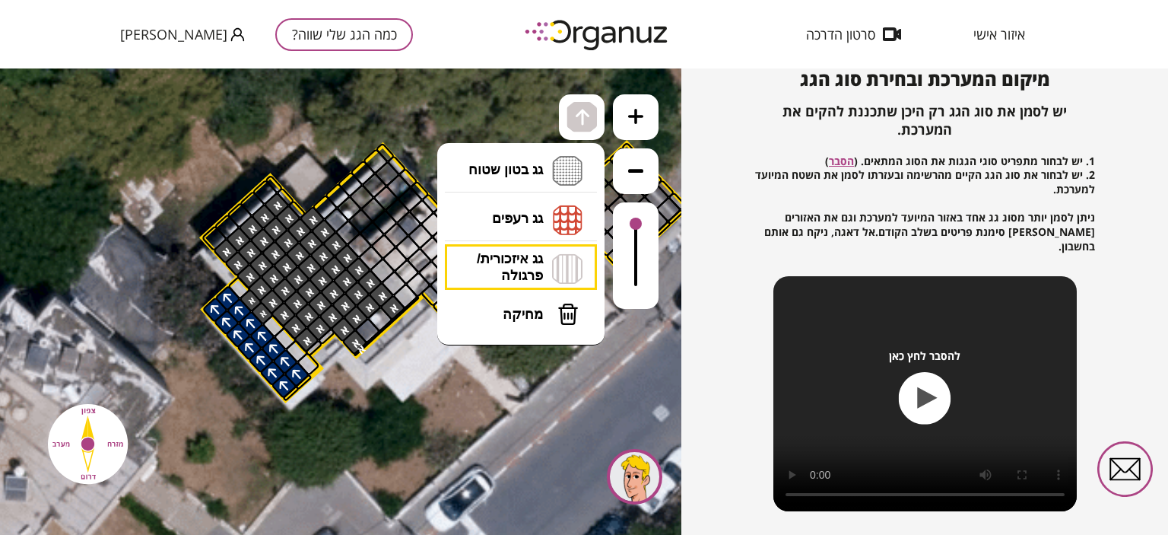
click at [558, 164] on li "גג בטון שטוח מפלס א א מפלס ב ב מפלס ג ג" at bounding box center [521, 171] width 160 height 49
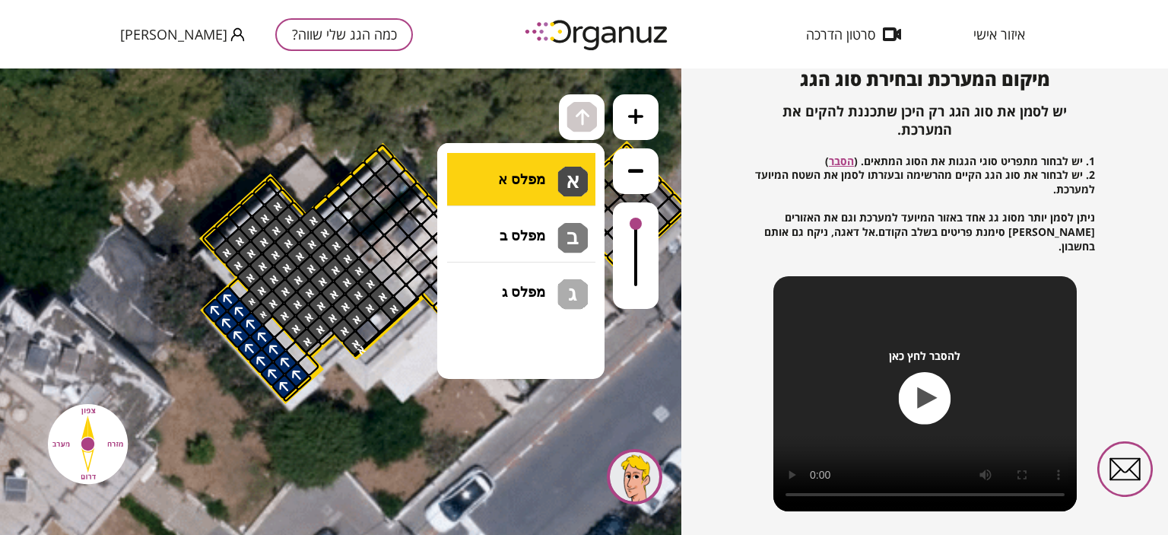
click at [548, 179] on div ".st0 { fill: #FFFFFF; } .st0 { fill: #FFFFFF; }" at bounding box center [340, 301] width 681 height 466
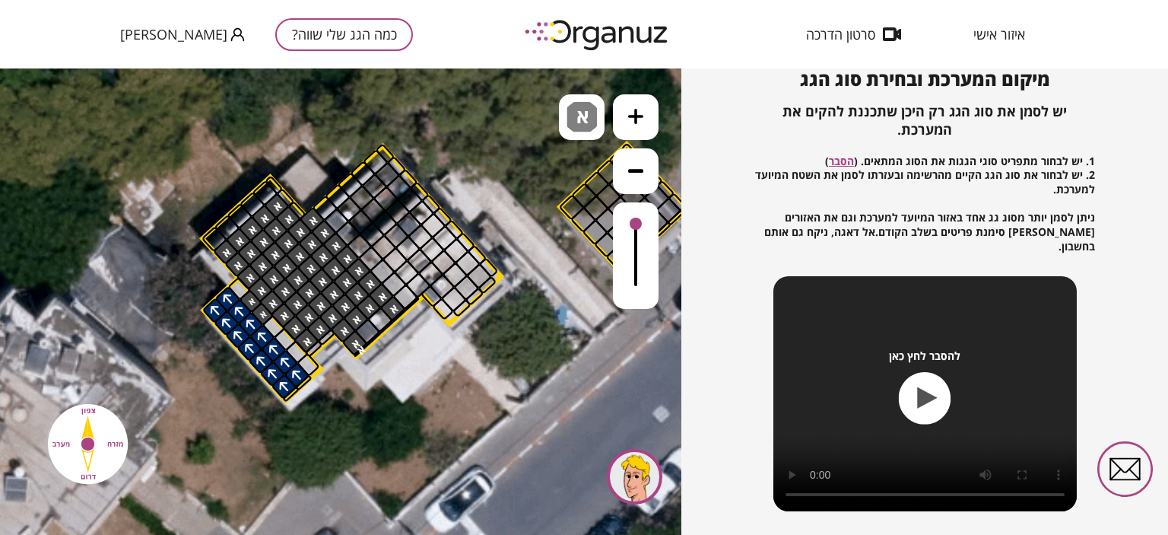
click at [270, 328] on div at bounding box center [274, 326] width 24 height 24
click at [283, 340] on div at bounding box center [285, 339] width 24 height 24
click at [297, 348] on div at bounding box center [296, 352] width 24 height 24
click at [306, 361] on div at bounding box center [308, 364] width 24 height 24
click at [246, 290] on div at bounding box center [239, 288] width 24 height 24
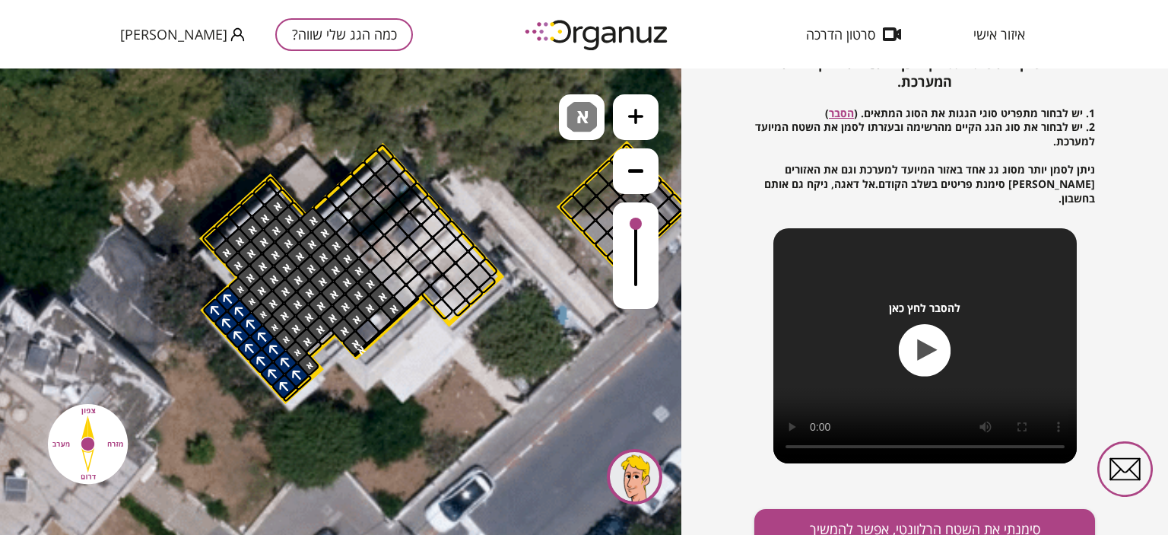
scroll to position [213, 0]
click at [414, 267] on div at bounding box center [419, 261] width 27 height 27
click at [434, 250] on div at bounding box center [432, 250] width 27 height 27
click at [449, 240] on div at bounding box center [444, 238] width 27 height 27
click at [453, 246] on div at bounding box center [456, 250] width 27 height 27
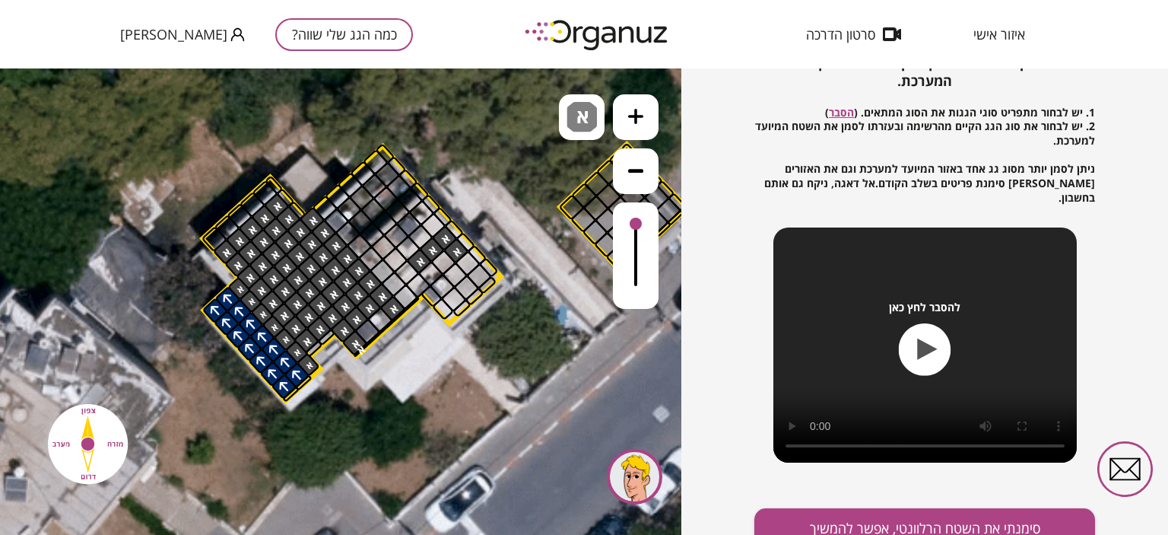
click at [435, 264] on div at bounding box center [443, 262] width 27 height 27
drag, startPoint x: 455, startPoint y: 272, endPoint x: 473, endPoint y: 267, distance: 19.0
click at [456, 272] on div at bounding box center [455, 275] width 27 height 27
click at [474, 266] on div at bounding box center [467, 263] width 27 height 27
click at [482, 276] on div at bounding box center [479, 276] width 27 height 27
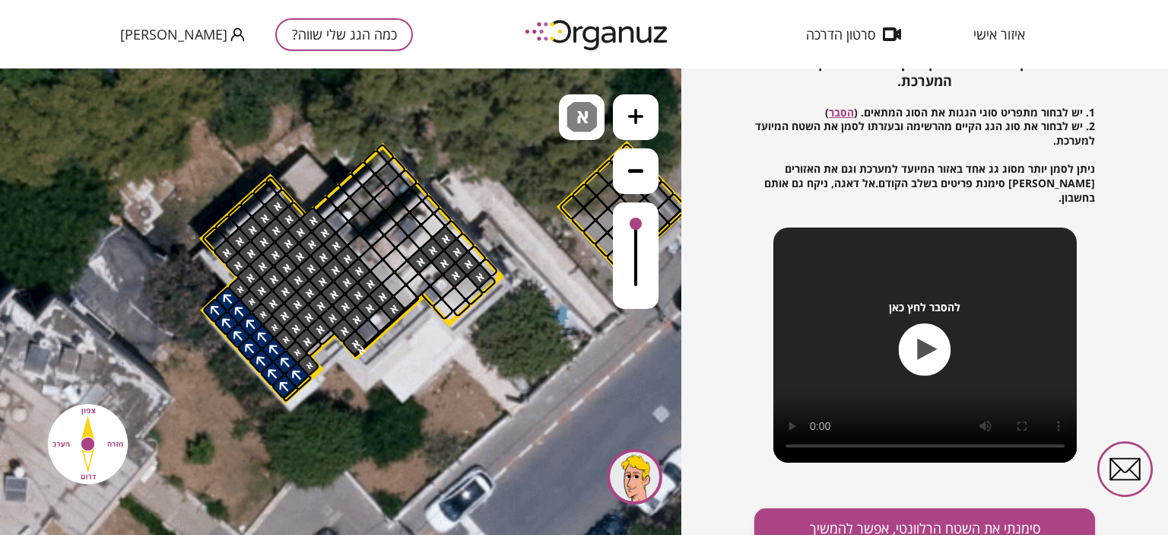
click at [466, 285] on div at bounding box center [466, 288] width 27 height 27
click at [456, 297] on div at bounding box center [453, 299] width 27 height 27
click at [952, 514] on button "סימנתי את השטח הרלוונטי, אפשר להמשיך" at bounding box center [924, 528] width 341 height 40
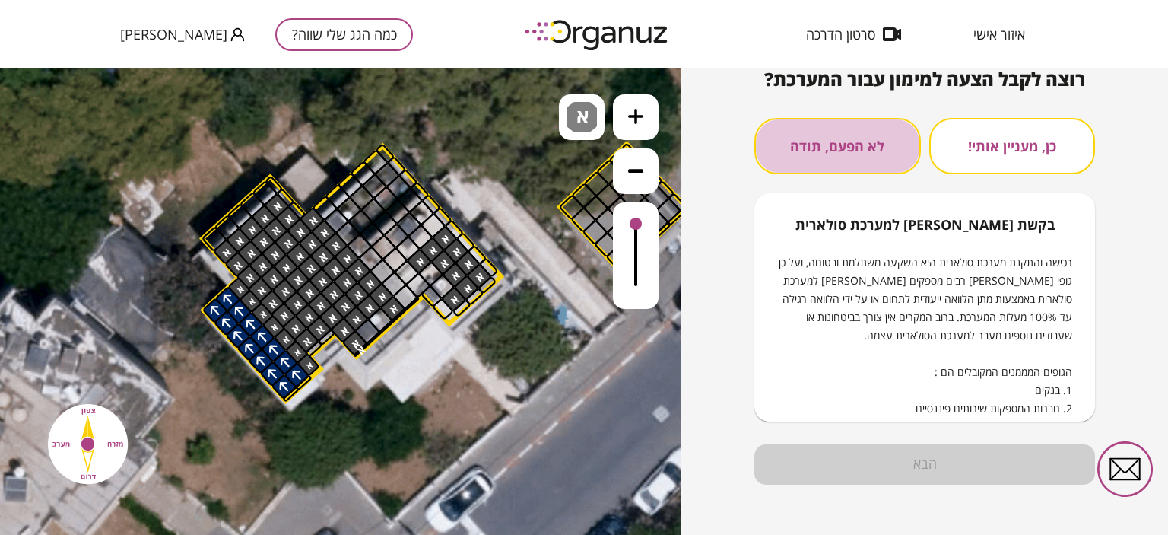
click at [861, 147] on button "לא הפעם, תודה" at bounding box center [837, 146] width 167 height 56
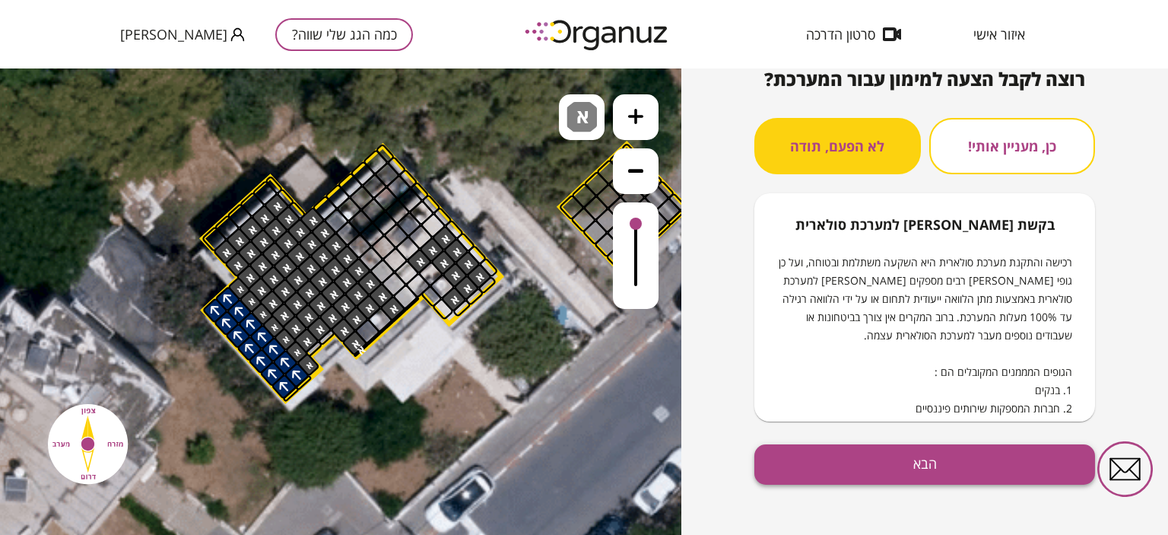
click at [933, 469] on button "הבא" at bounding box center [924, 464] width 341 height 40
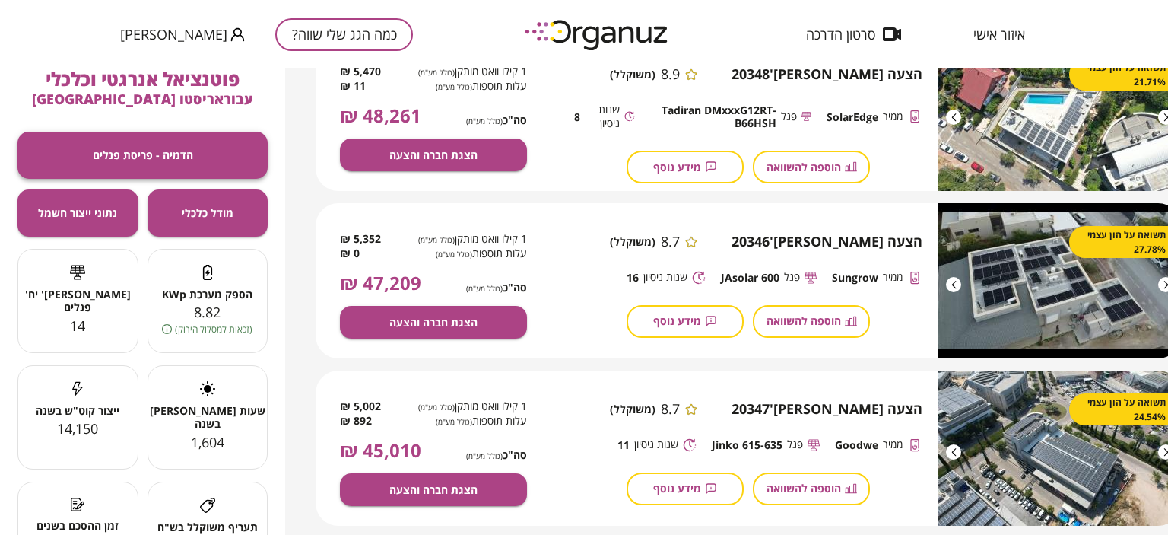
click at [164, 154] on span "הדמיה - פריסת פנלים" at bounding box center [143, 154] width 100 height 13
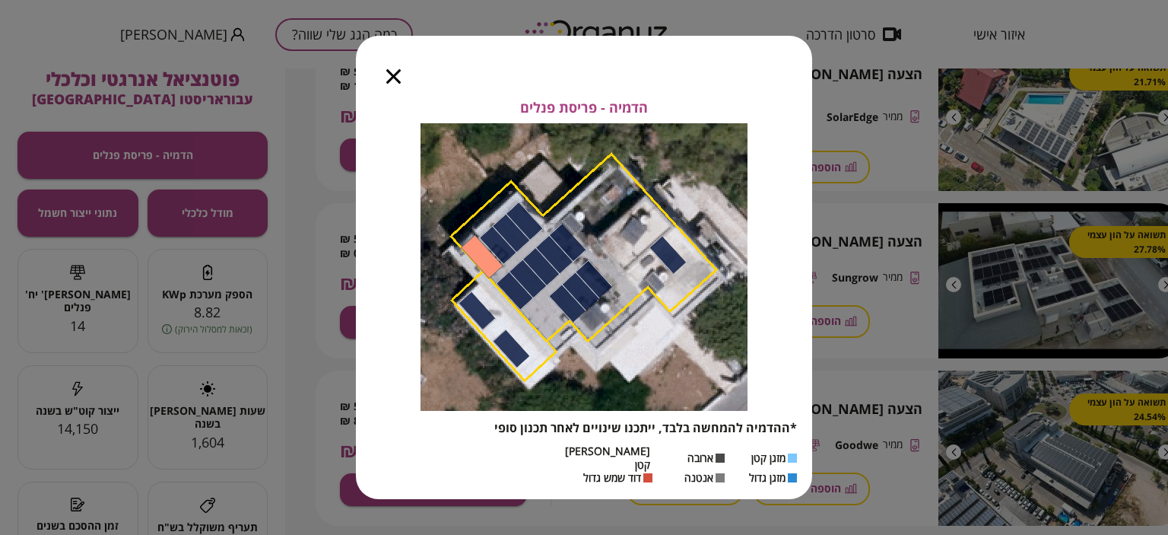
click at [397, 81] on icon "button" at bounding box center [393, 76] width 14 height 14
